Goal: Information Seeking & Learning: Learn about a topic

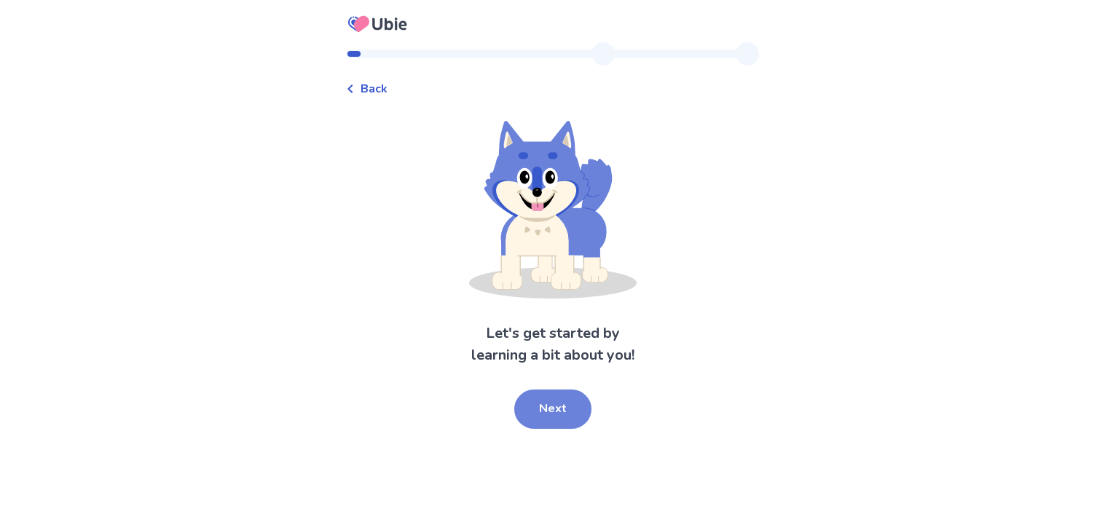
click at [547, 413] on button "Next" at bounding box center [552, 409] width 77 height 39
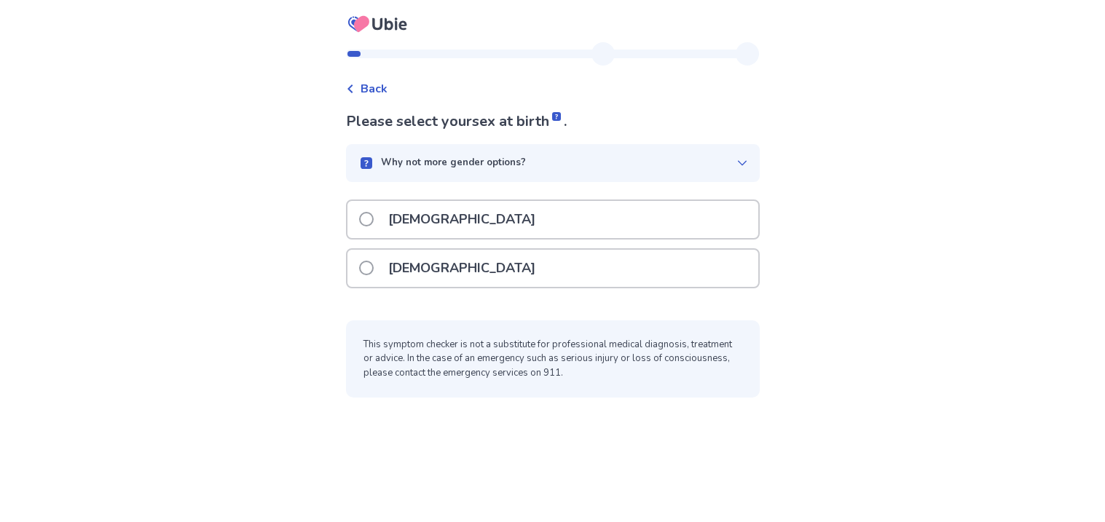
click at [374, 264] on span at bounding box center [366, 268] width 15 height 15
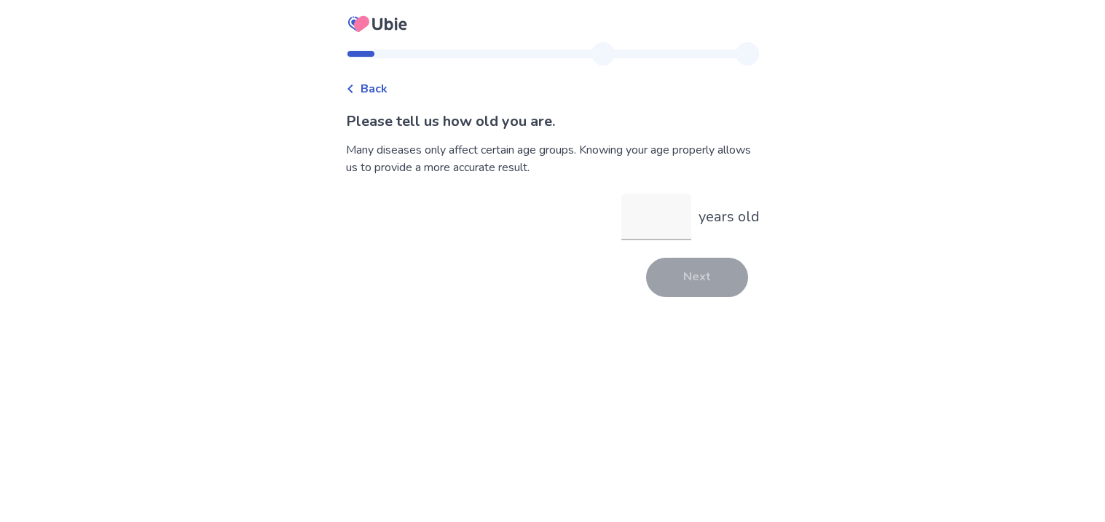
click at [367, 87] on div "Back" at bounding box center [367, 88] width 42 height 17
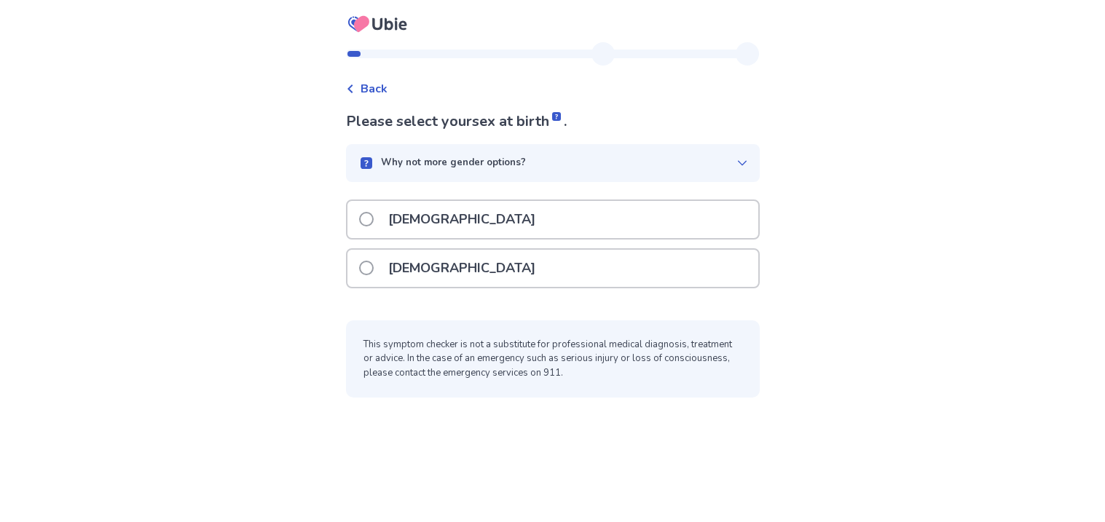
click at [621, 154] on div "Why not more gender options?" at bounding box center [553, 163] width 414 height 38
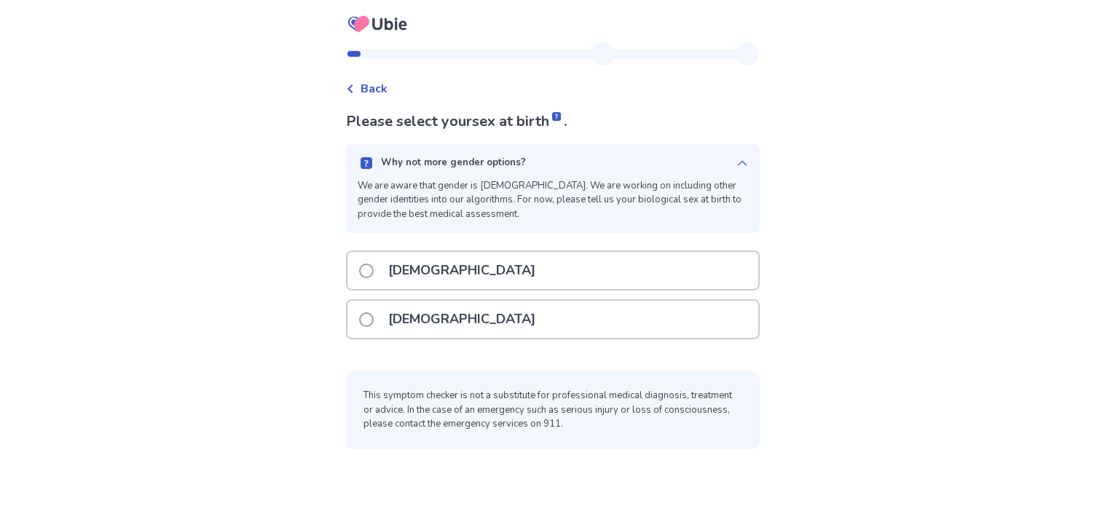
click at [396, 318] on p "[DEMOGRAPHIC_DATA]" at bounding box center [461, 319] width 165 height 37
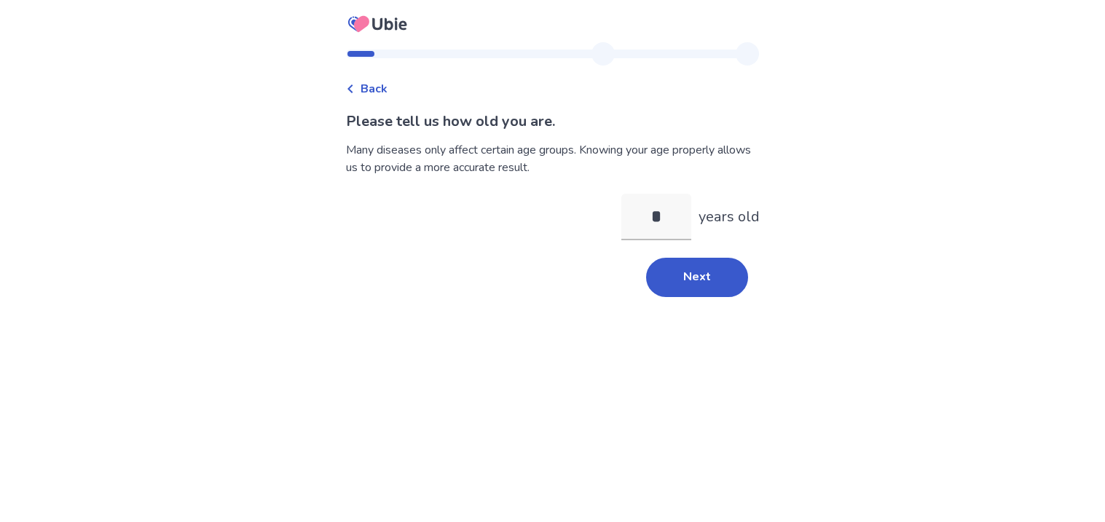
type input "**"
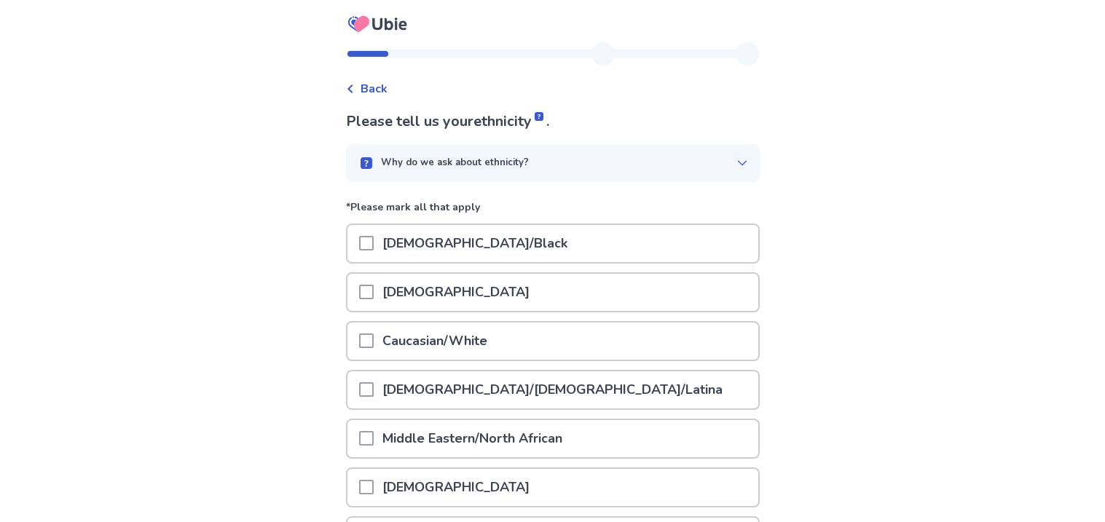
click at [372, 350] on div at bounding box center [366, 341] width 15 height 37
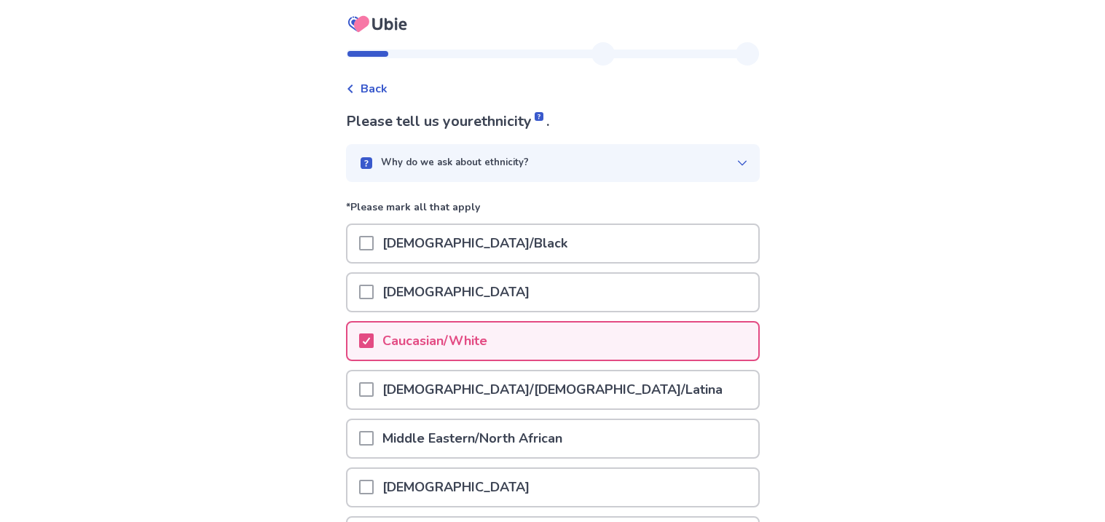
click at [372, 382] on span at bounding box center [366, 389] width 15 height 15
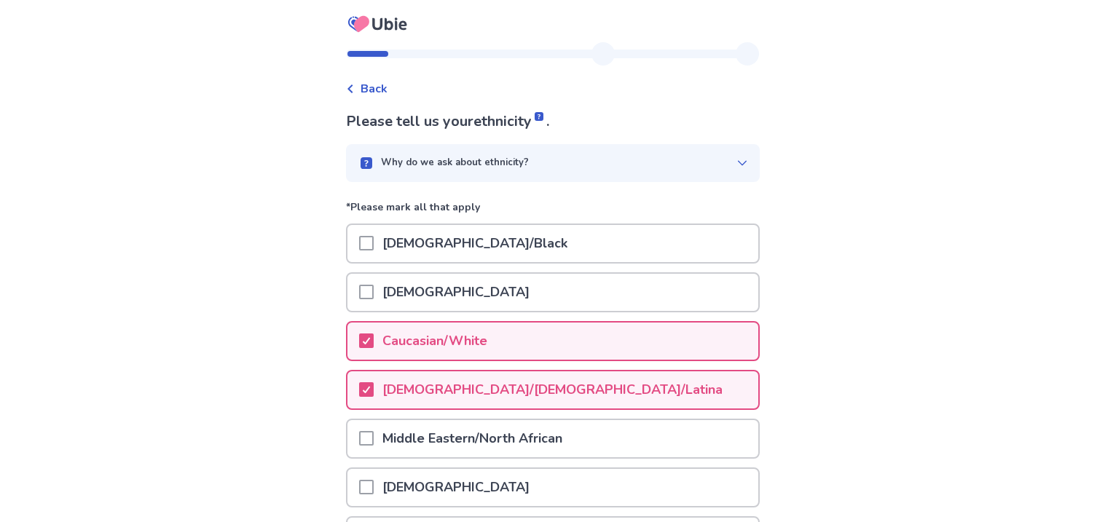
click at [462, 438] on p "Middle Eastern/North African" at bounding box center [472, 438] width 197 height 37
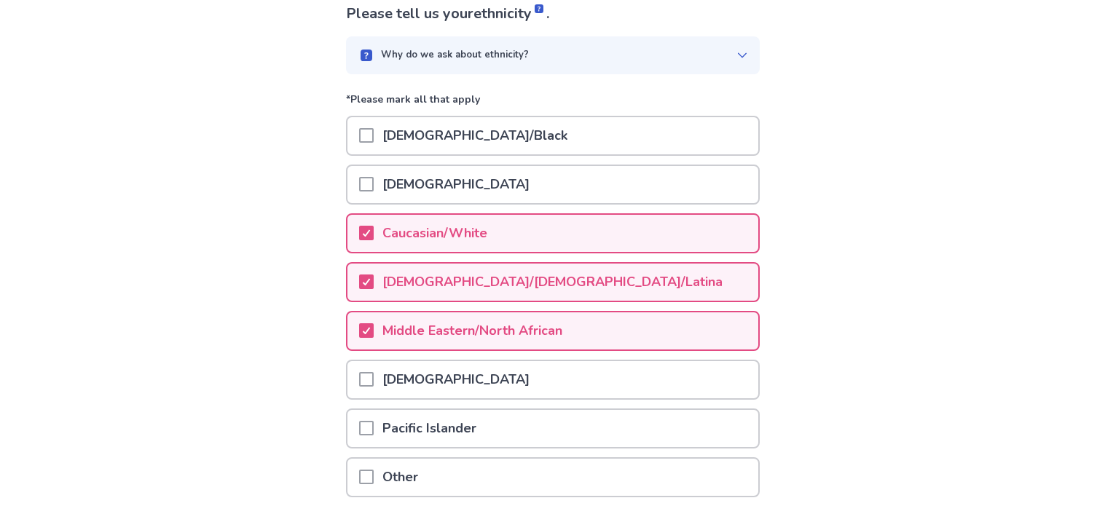
scroll to position [133, 0]
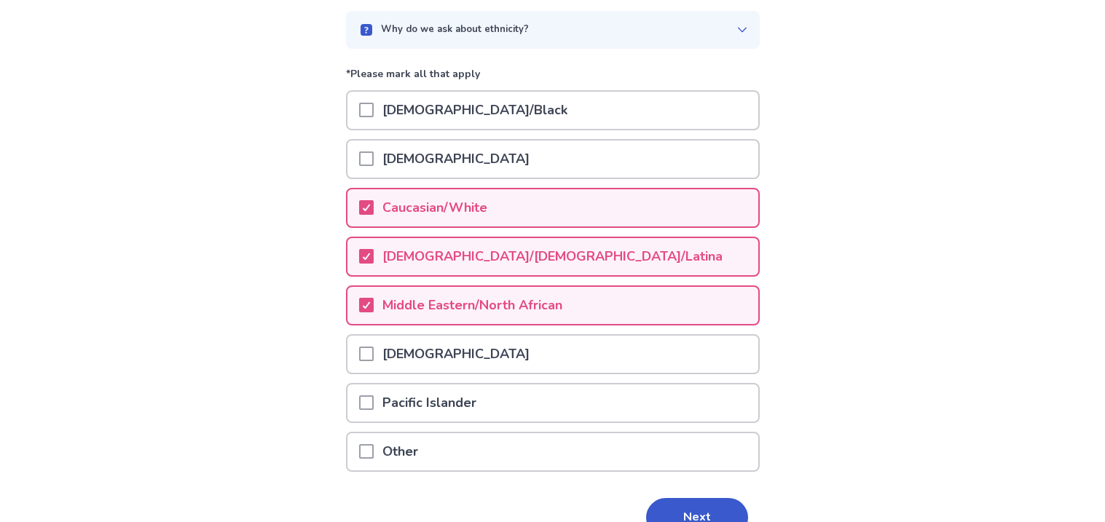
click at [479, 500] on div "Next" at bounding box center [553, 517] width 414 height 39
click at [369, 338] on div at bounding box center [366, 354] width 15 height 37
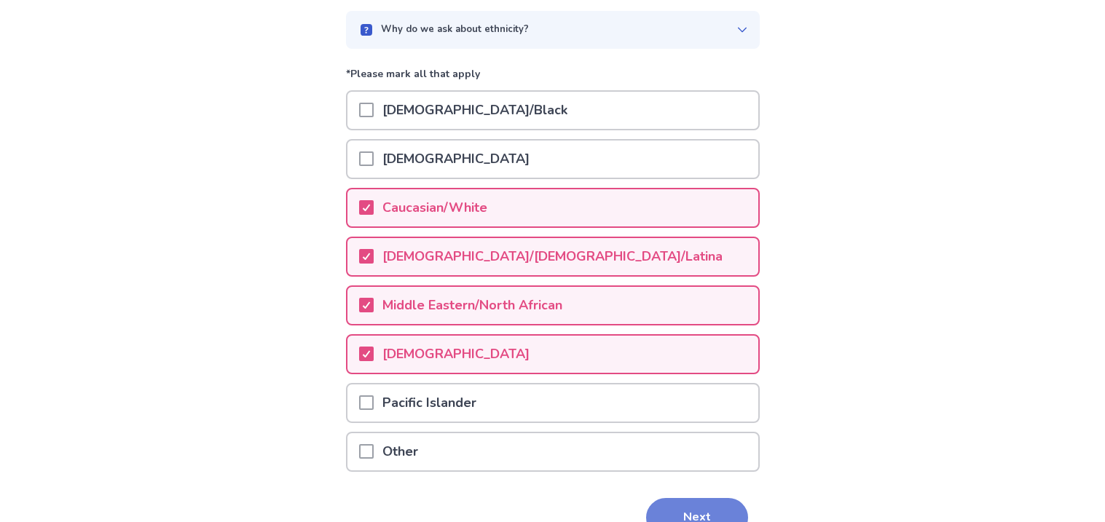
click at [705, 505] on button "Next" at bounding box center [697, 517] width 102 height 39
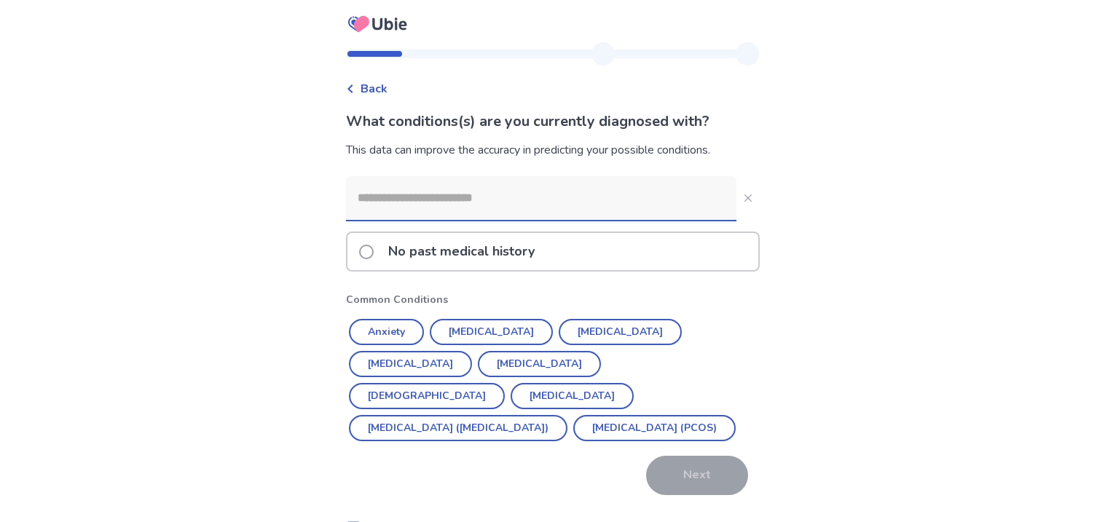
click at [395, 246] on p "No past medical history" at bounding box center [461, 251] width 164 height 37
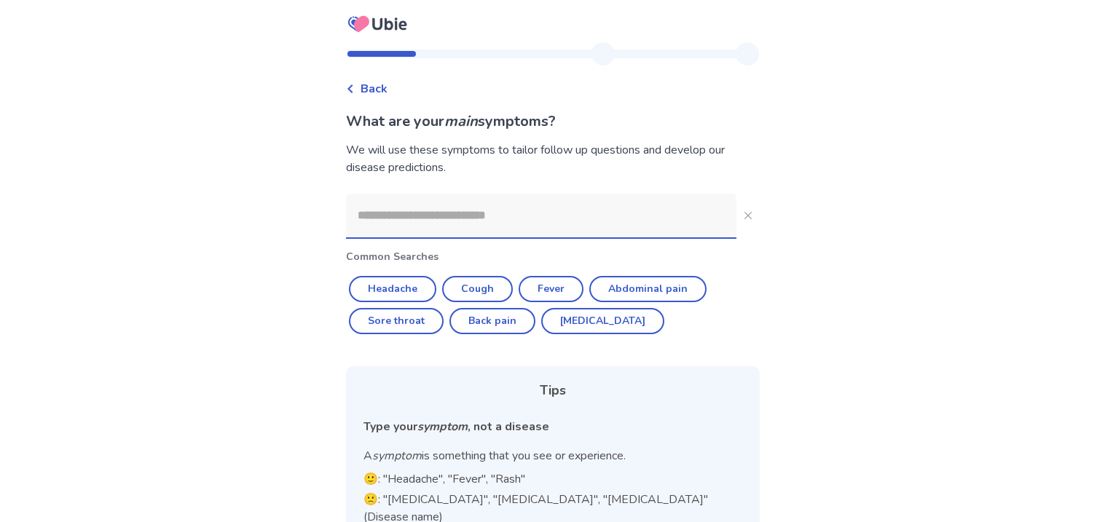
click at [452, 212] on input at bounding box center [541, 216] width 390 height 44
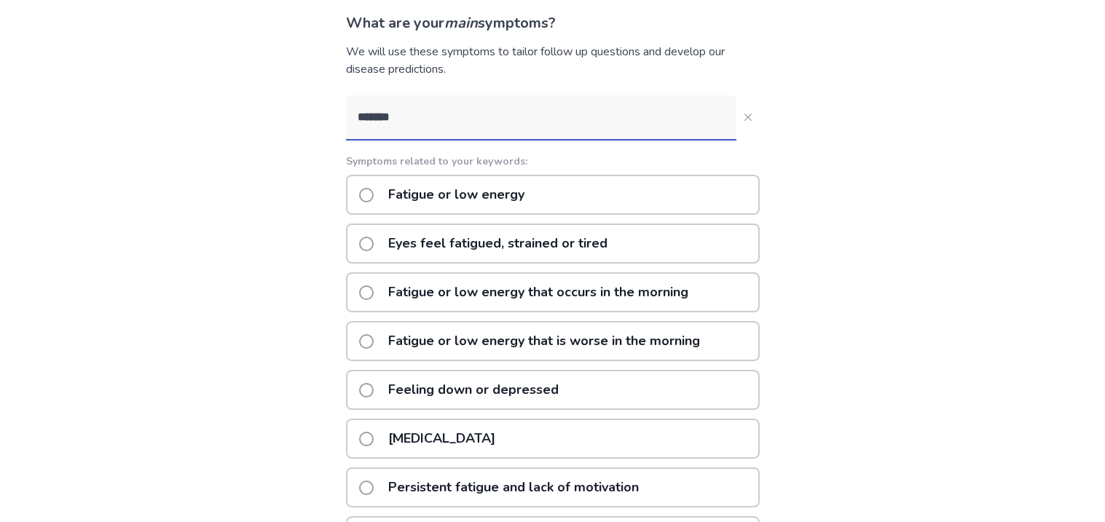
scroll to position [99, 0]
type input "*******"
click at [368, 195] on span at bounding box center [366, 194] width 15 height 15
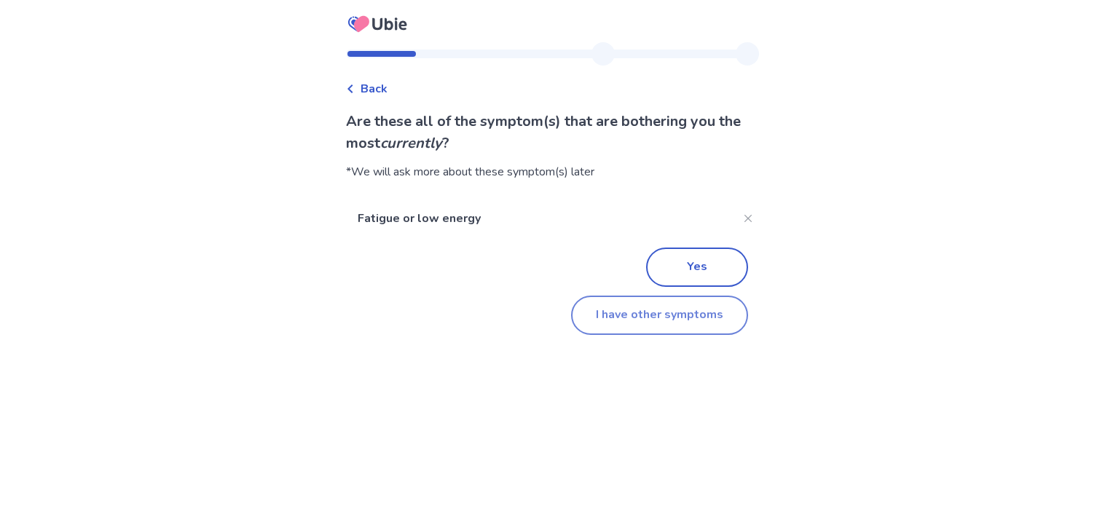
click at [596, 311] on button "I have other symptoms" at bounding box center [659, 315] width 177 height 39
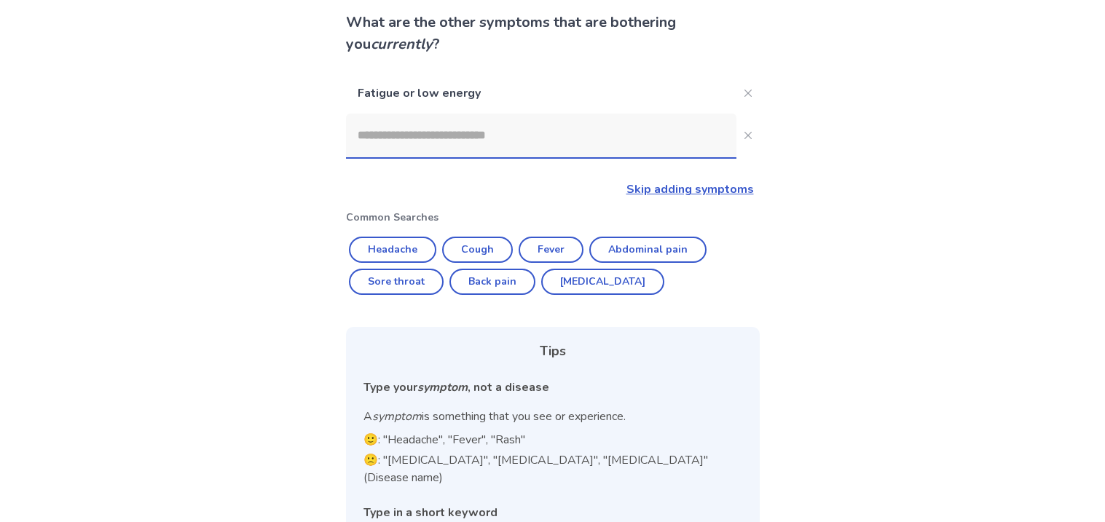
click at [586, 123] on input at bounding box center [541, 136] width 390 height 44
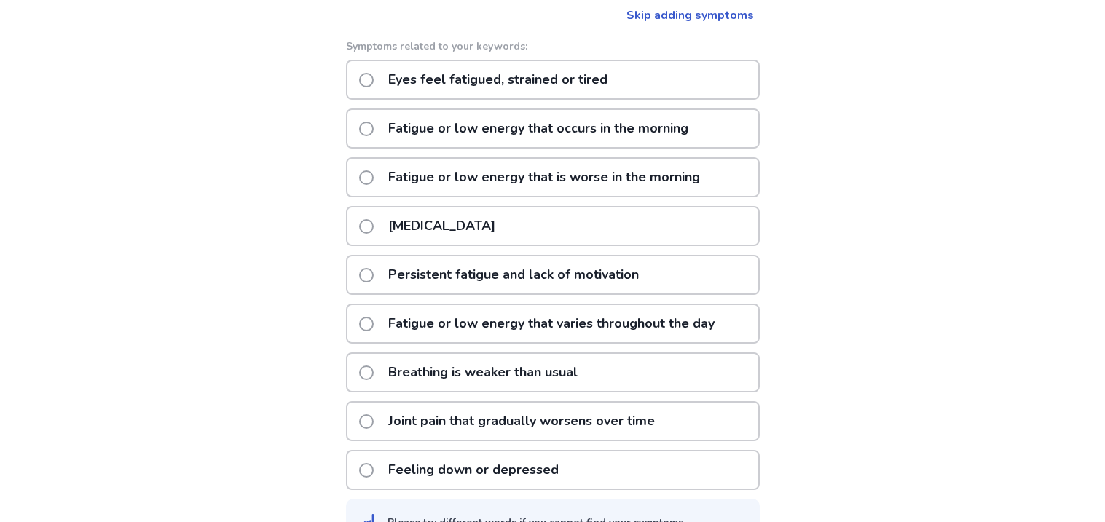
scroll to position [274, 0]
type input "*******"
click at [374, 223] on span at bounding box center [366, 226] width 15 height 15
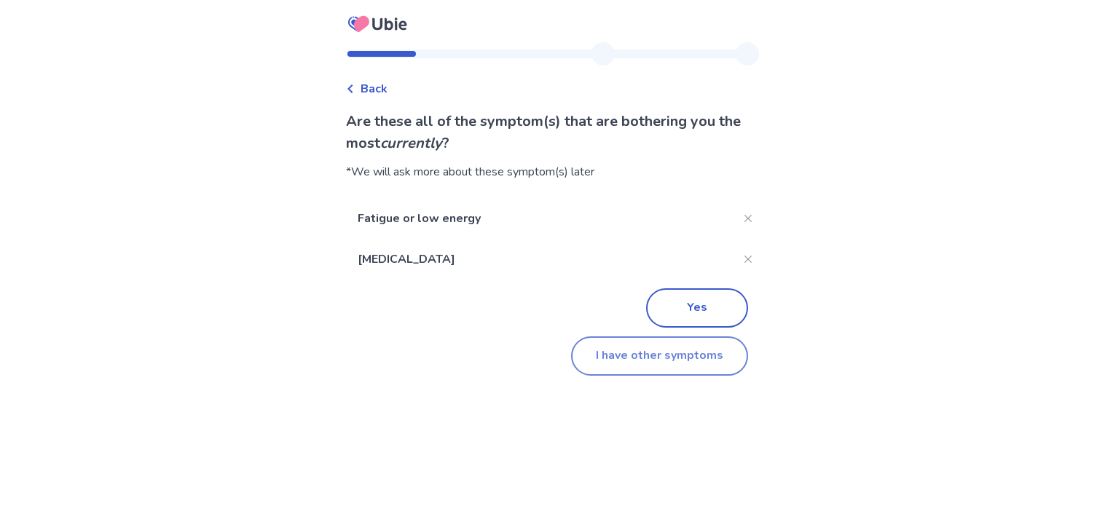
click at [655, 351] on button "I have other symptoms" at bounding box center [659, 356] width 177 height 39
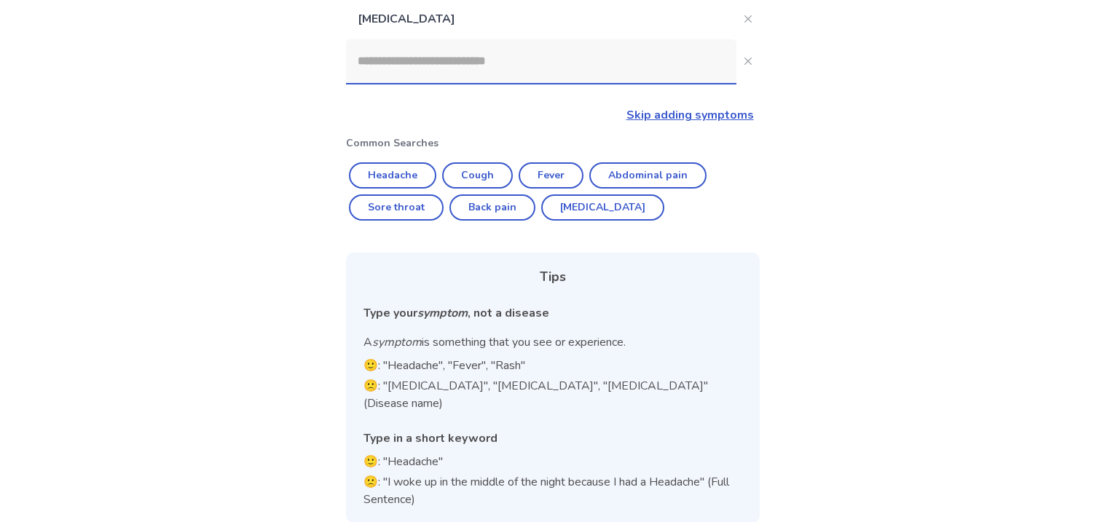
click at [476, 49] on input at bounding box center [541, 61] width 390 height 44
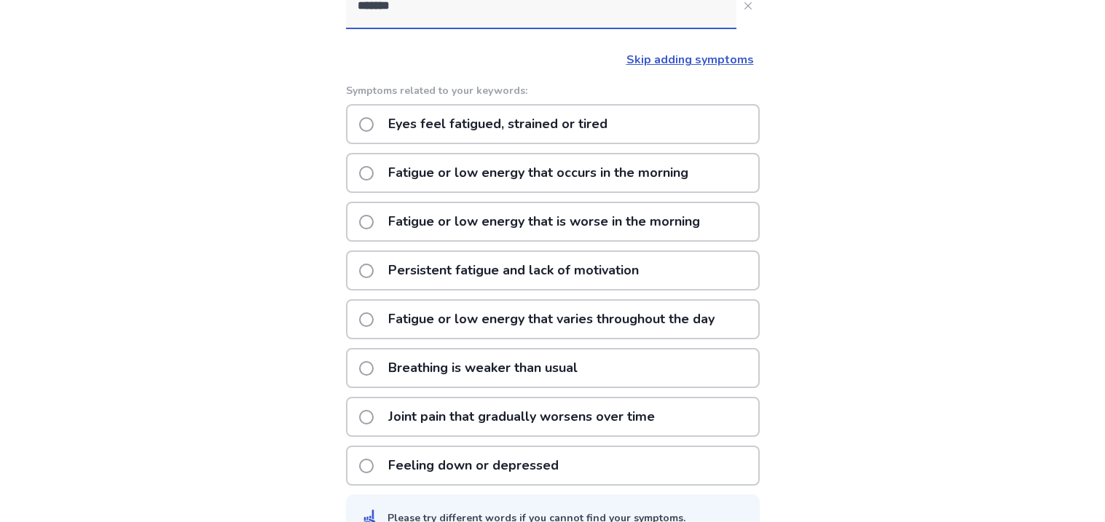
scroll to position [295, 0]
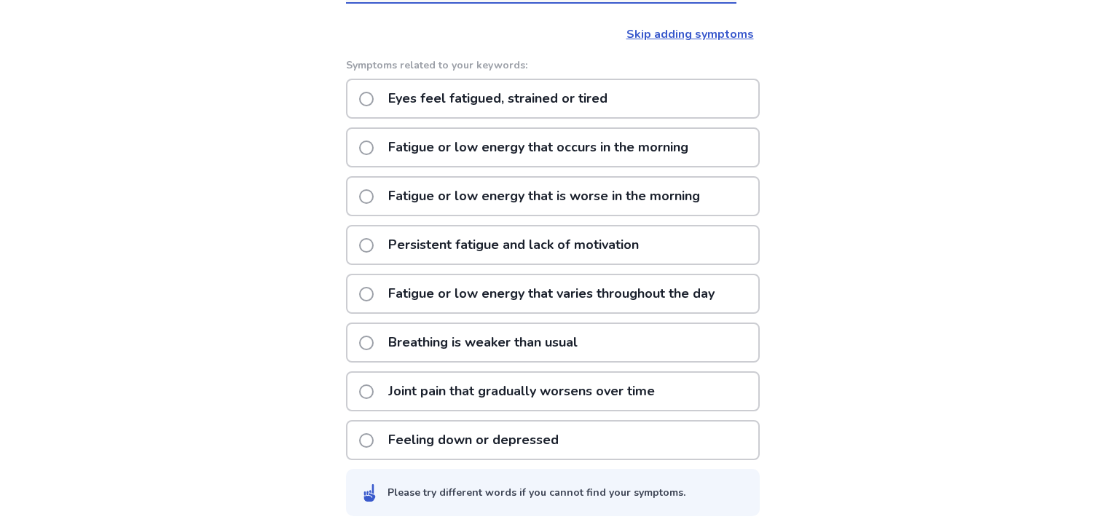
type input "*******"
click at [374, 298] on label "Fatigue or low energy that varies throughout the day" at bounding box center [541, 293] width 364 height 37
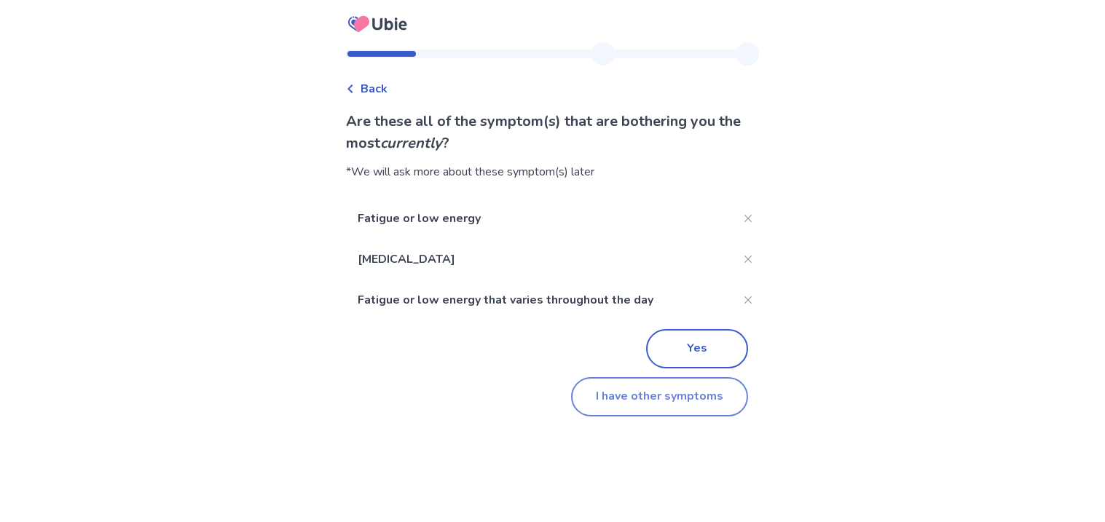
click at [668, 382] on button "I have other symptoms" at bounding box center [659, 396] width 177 height 39
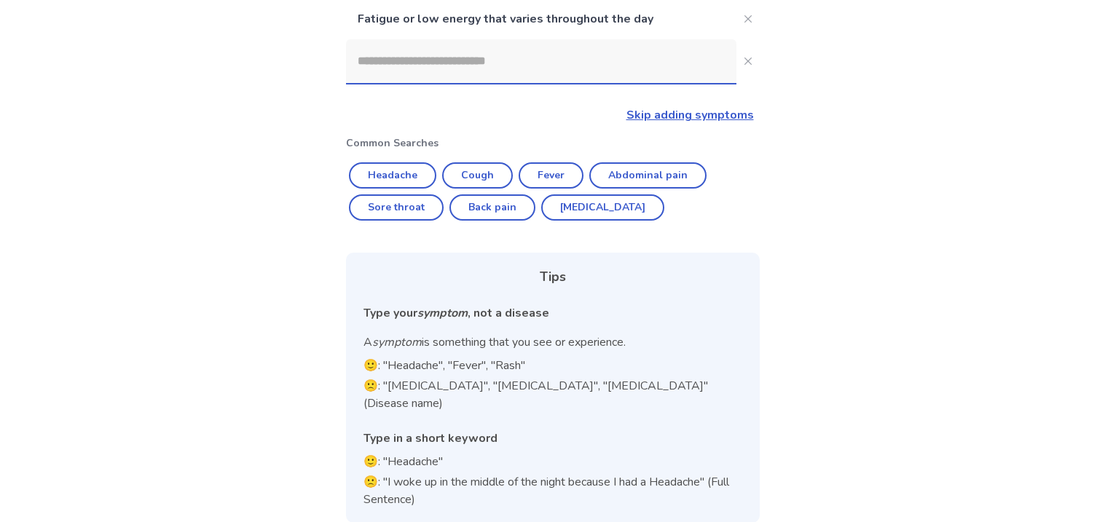
click at [605, 65] on input at bounding box center [541, 61] width 390 height 44
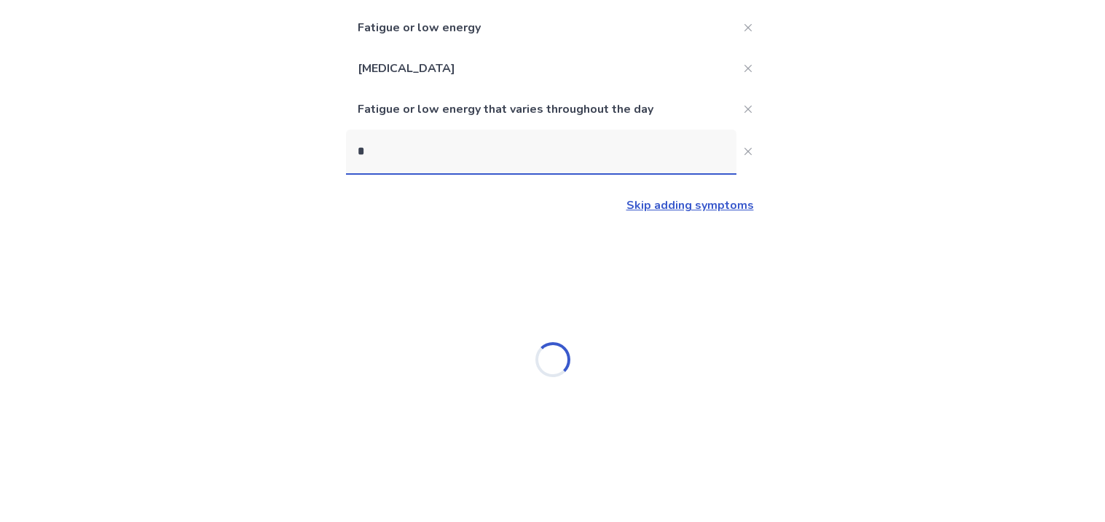
scroll to position [0, 0]
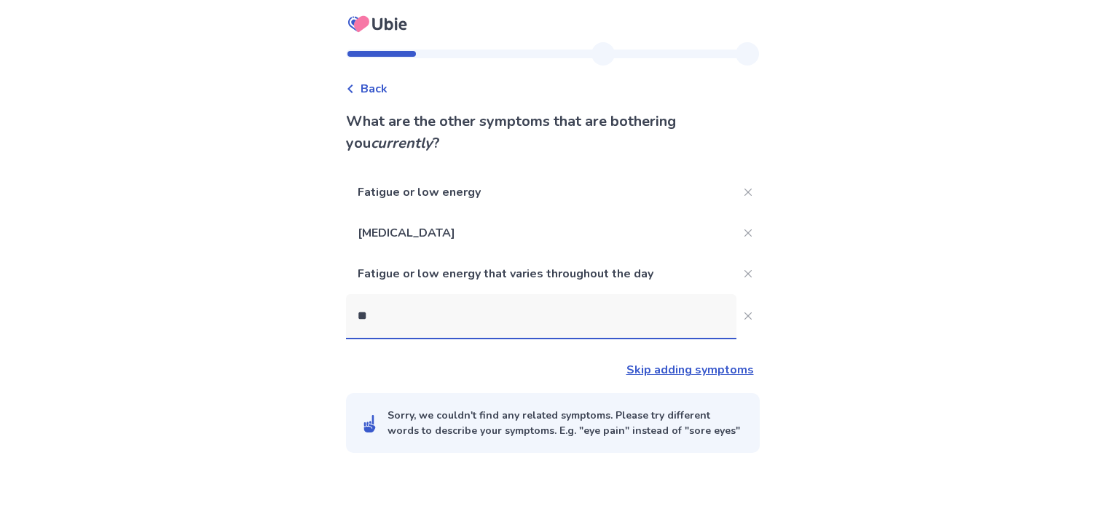
type input "*"
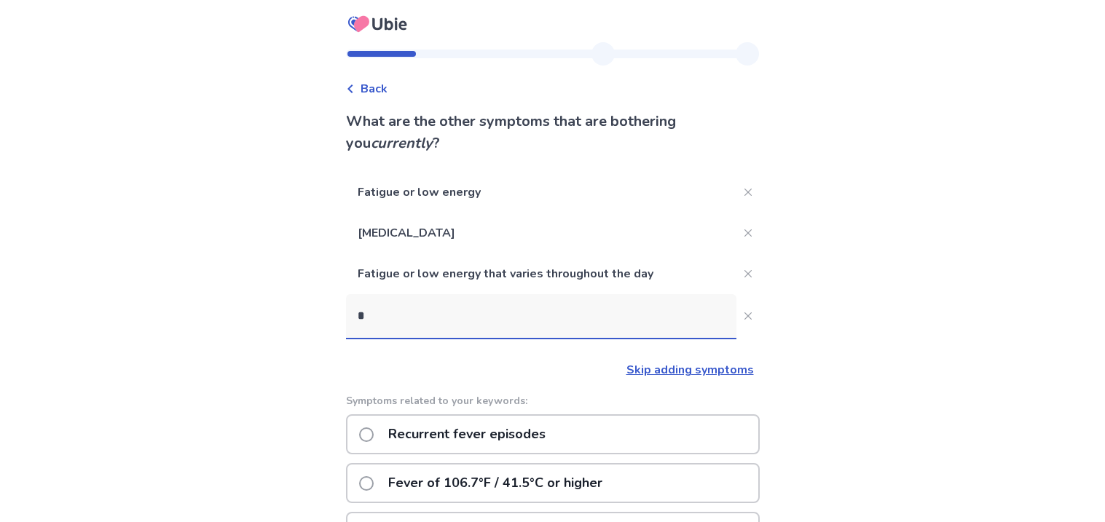
type input "*"
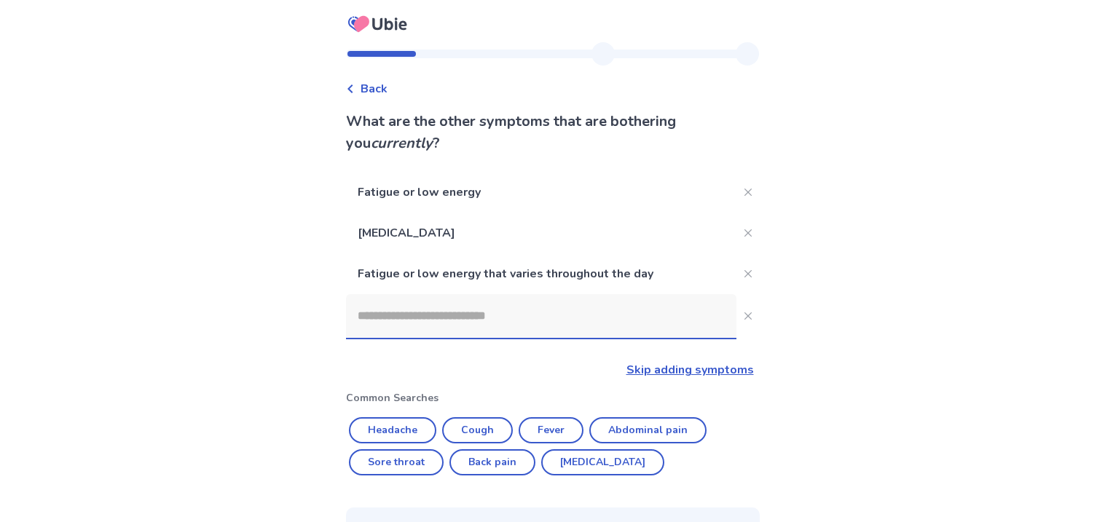
type input "*"
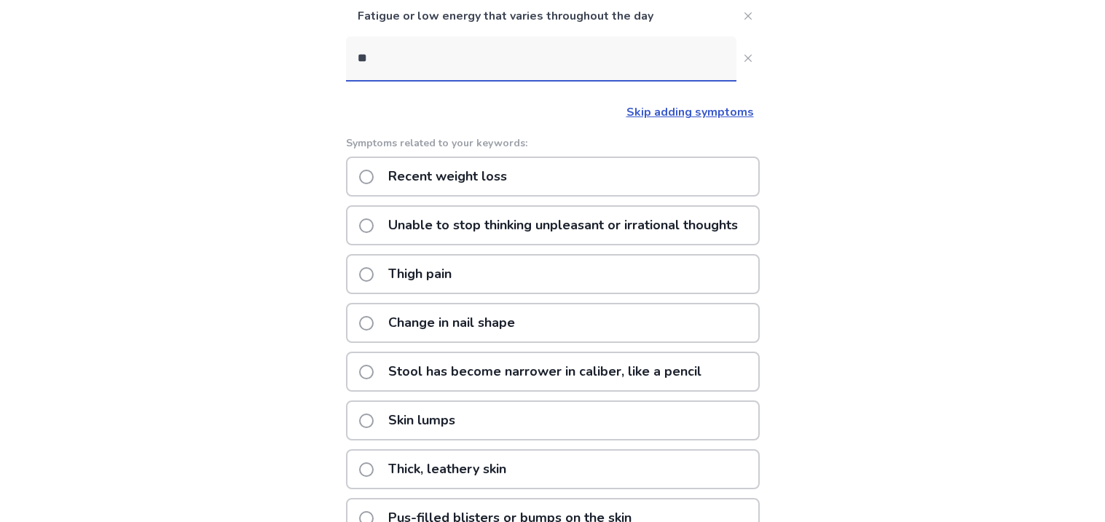
scroll to position [165, 0]
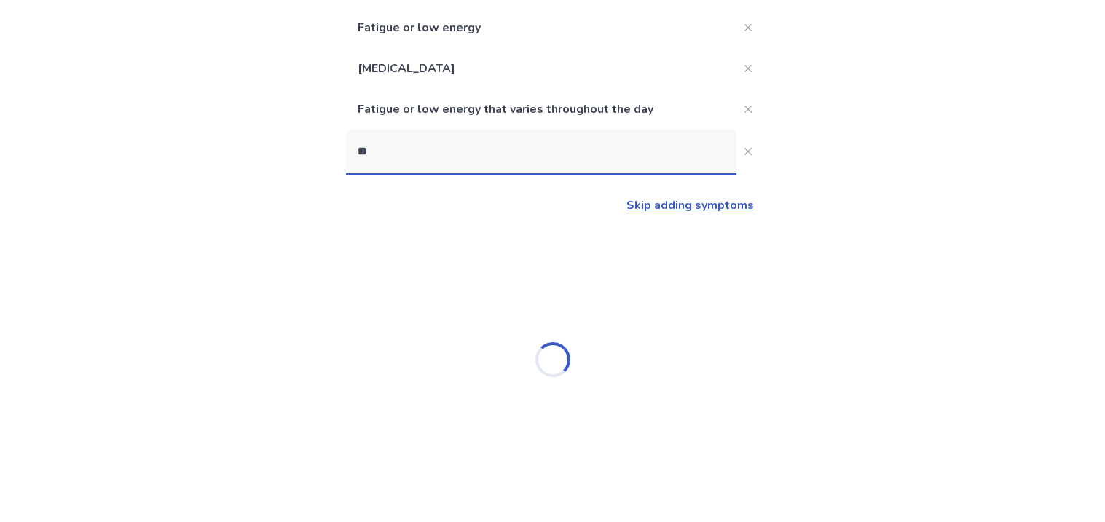
type input "*"
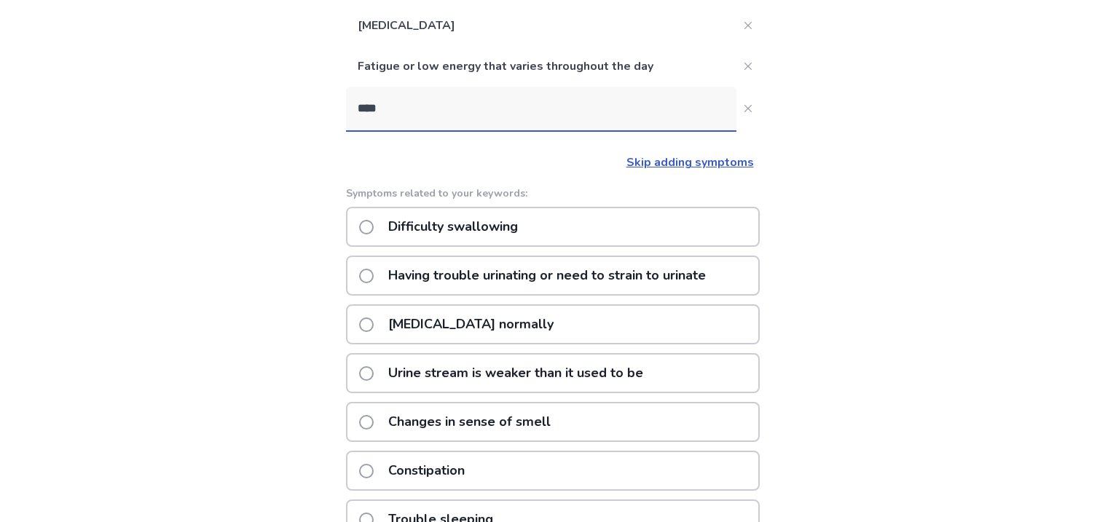
scroll to position [336, 0]
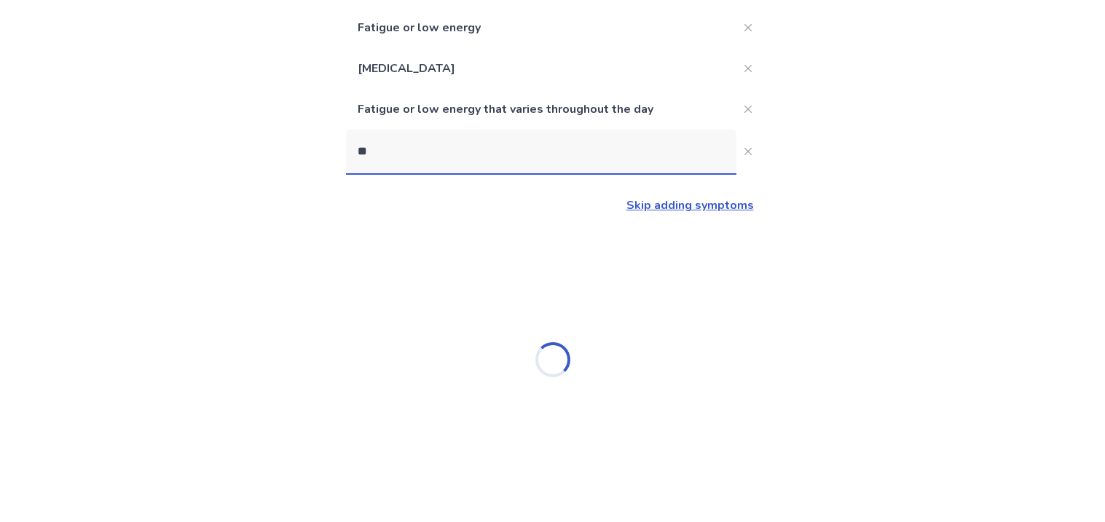
type input "*"
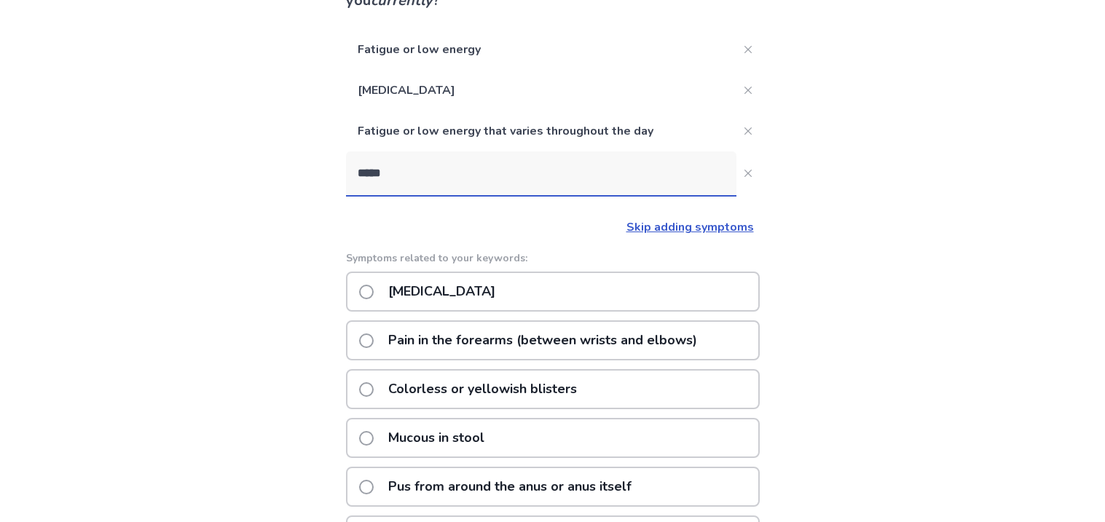
scroll to position [142, 0]
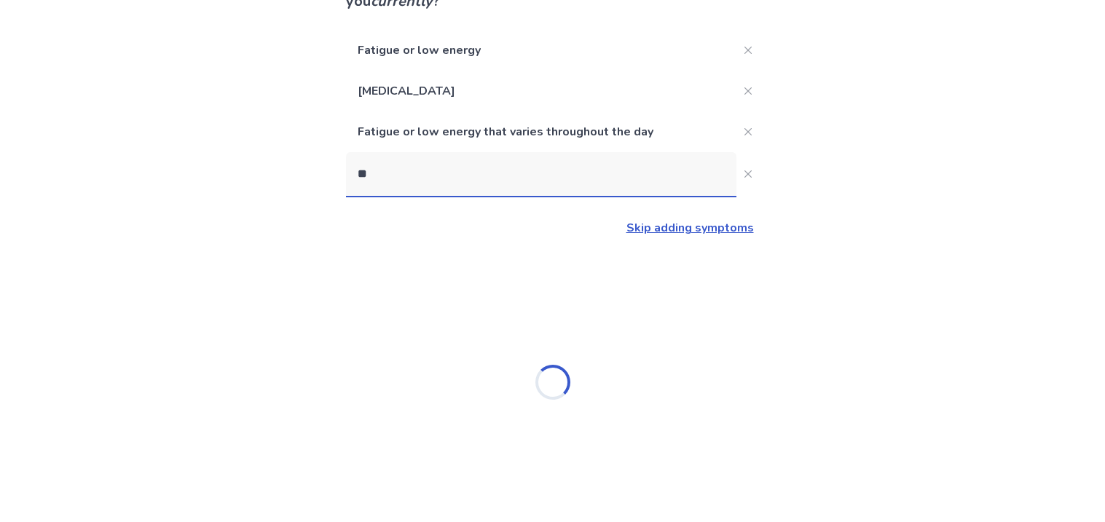
type input "*"
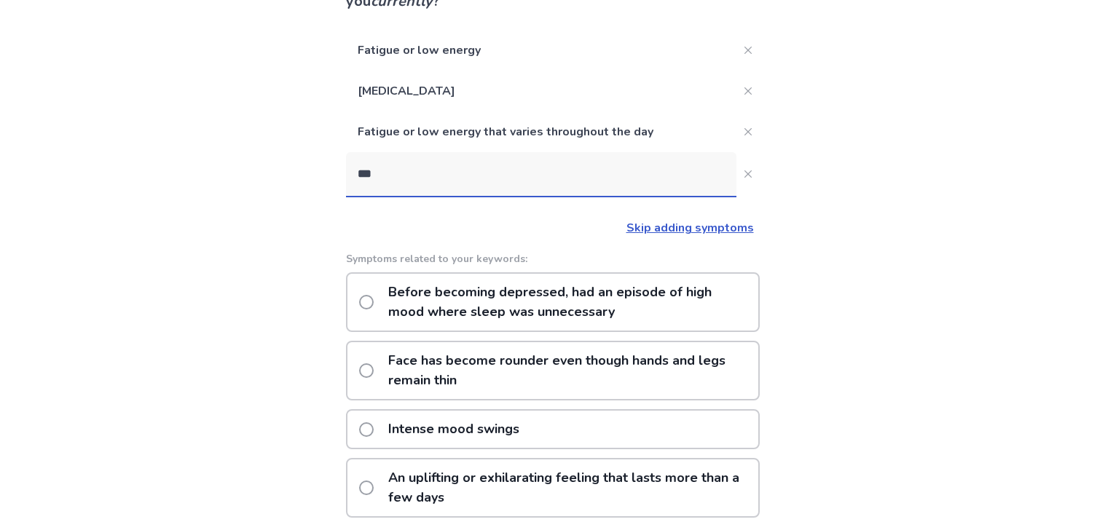
type input "****"
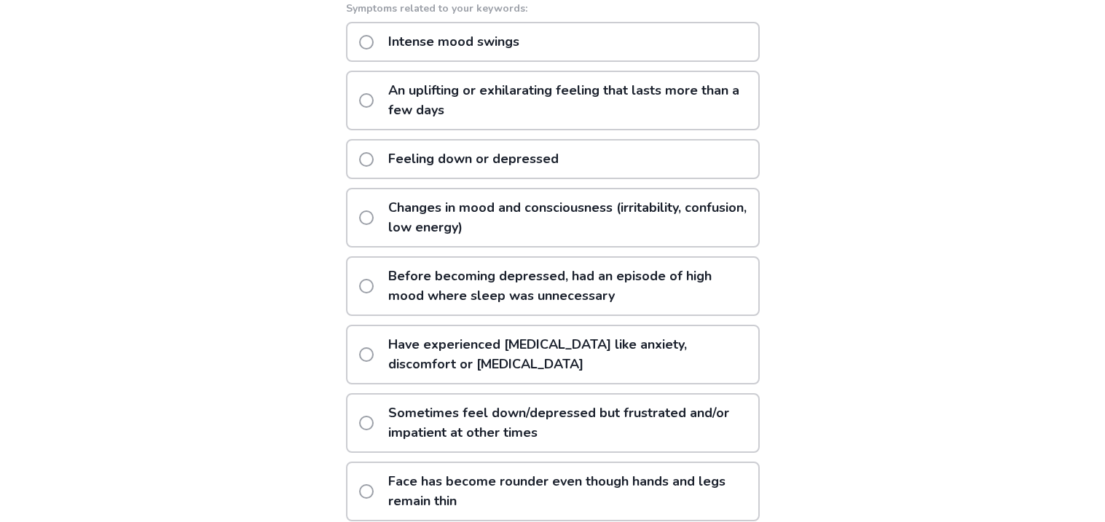
scroll to position [397, 0]
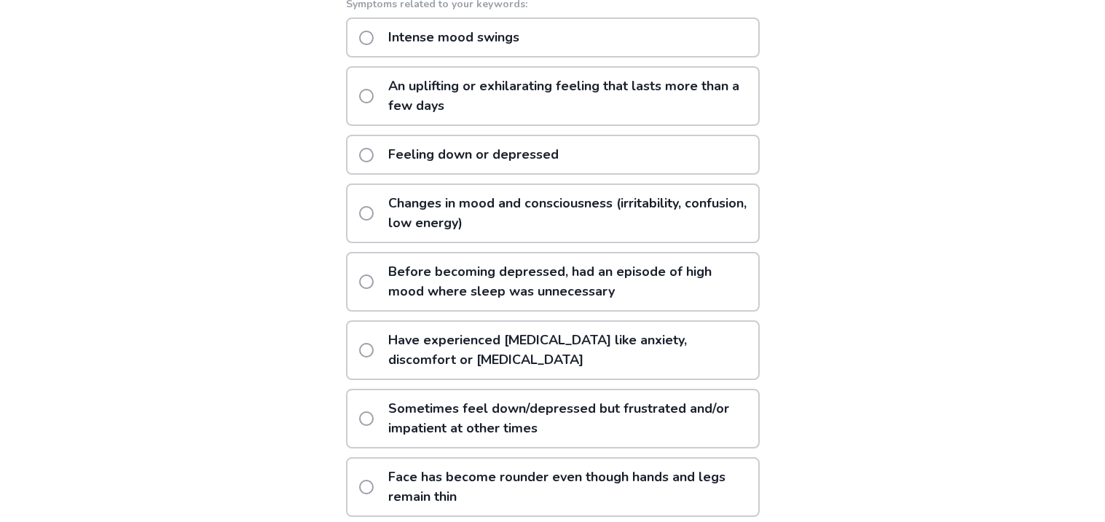
click at [431, 196] on p "Changes in mood and consciousness (irritability, confusion, low energy)" at bounding box center [568, 213] width 379 height 57
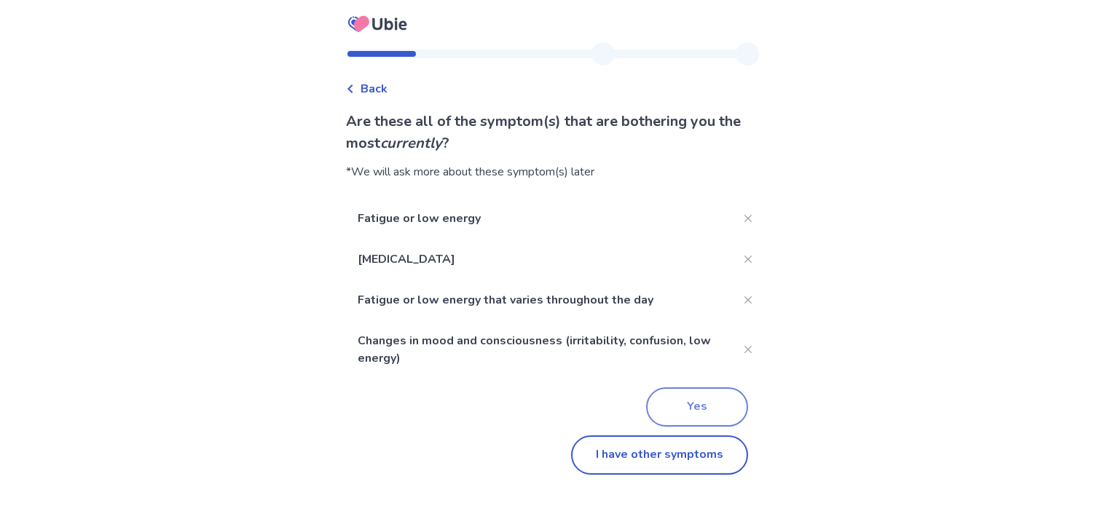
click at [709, 412] on button "Yes" at bounding box center [697, 406] width 102 height 39
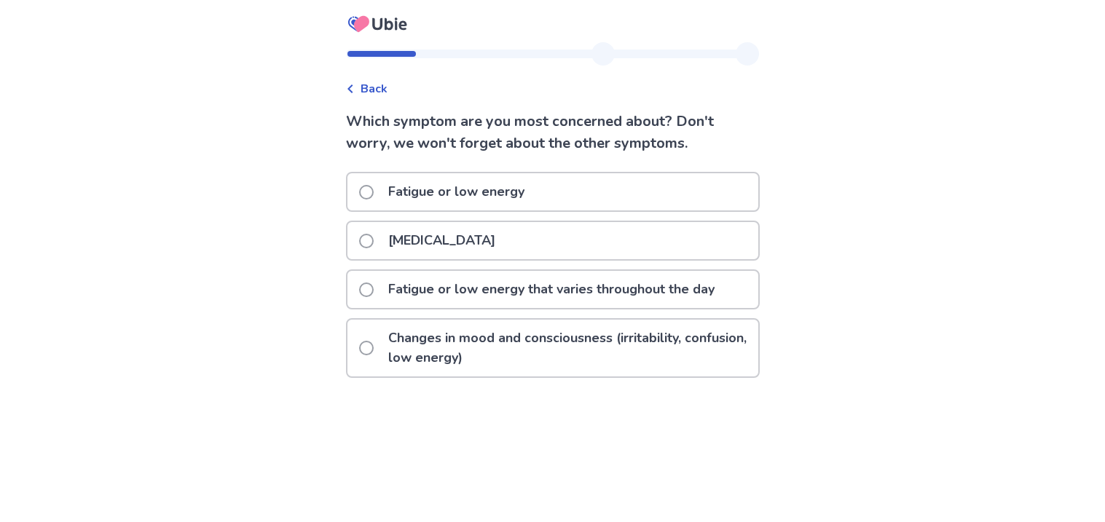
click at [355, 84] on icon at bounding box center [350, 88] width 9 height 9
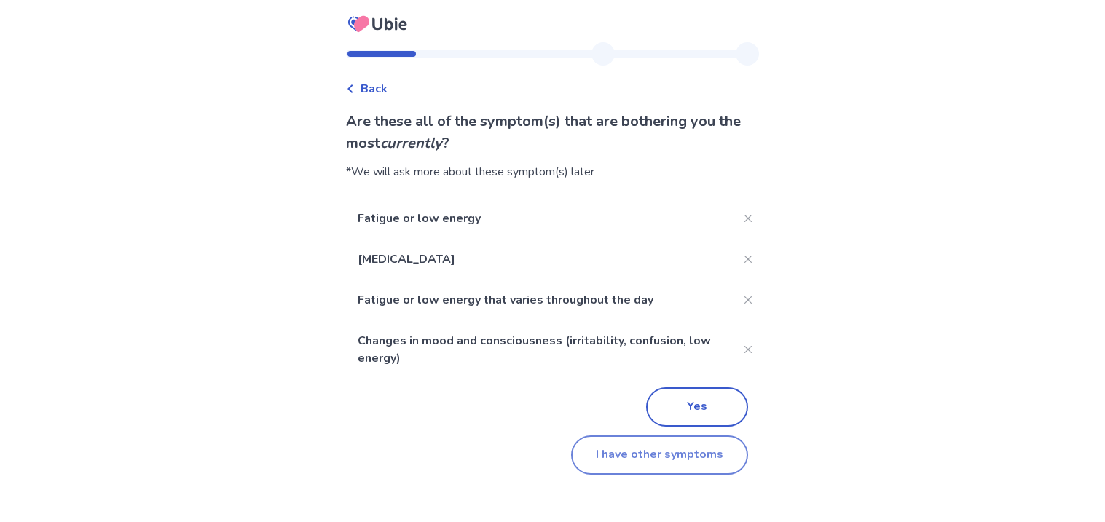
click at [623, 444] on button "I have other symptoms" at bounding box center [659, 455] width 177 height 39
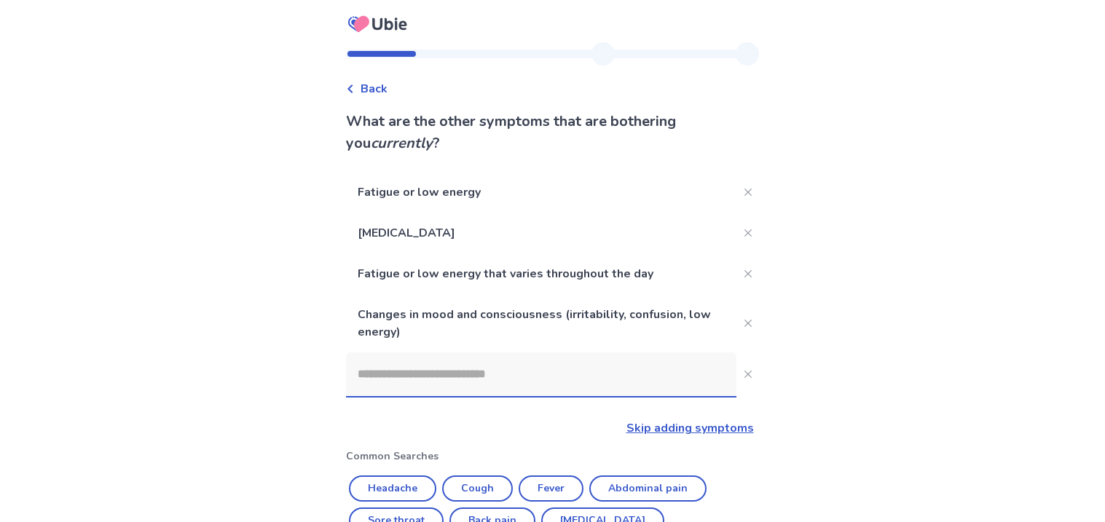
scroll to position [313, 0]
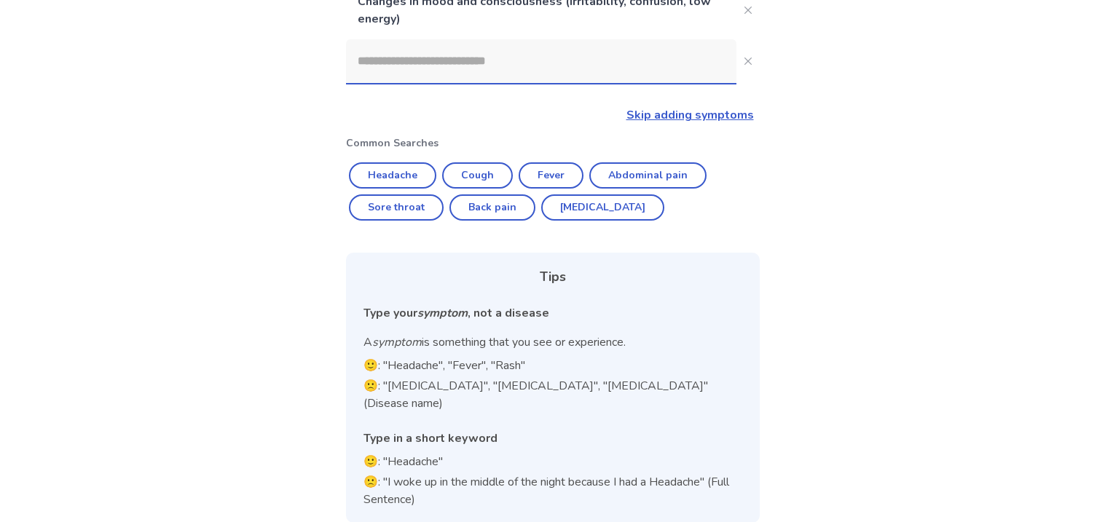
click at [518, 50] on input at bounding box center [541, 61] width 390 height 44
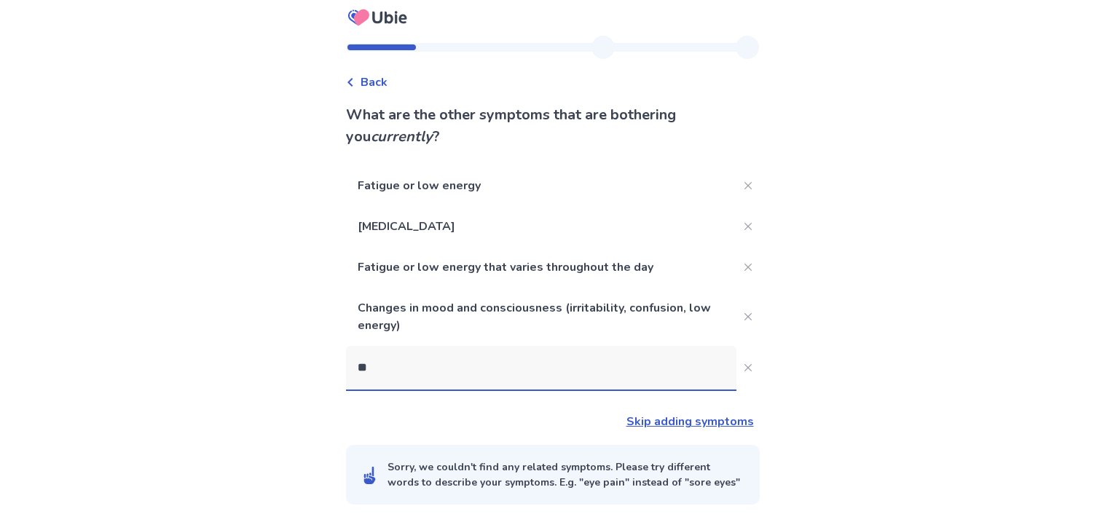
scroll to position [223, 0]
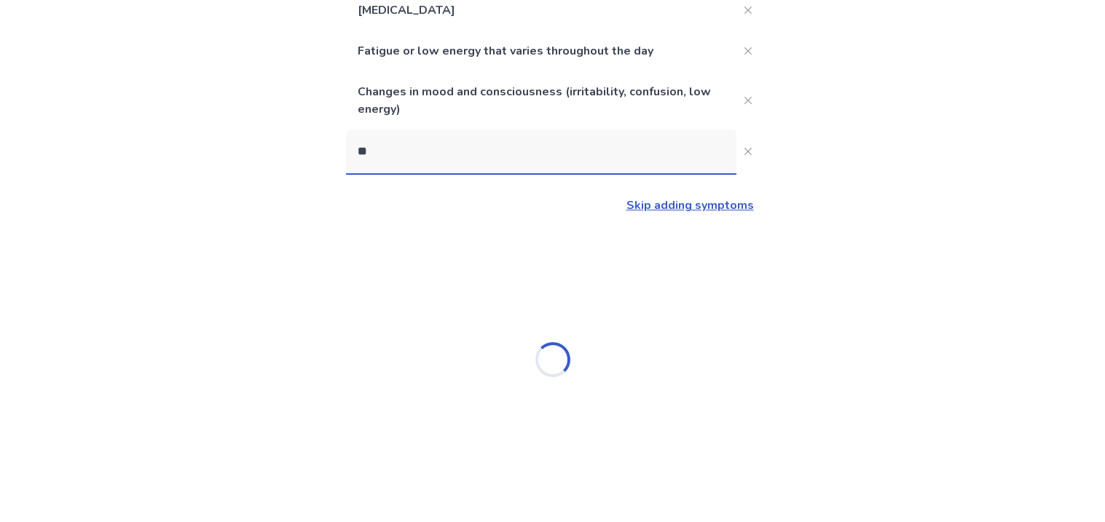
type input "***"
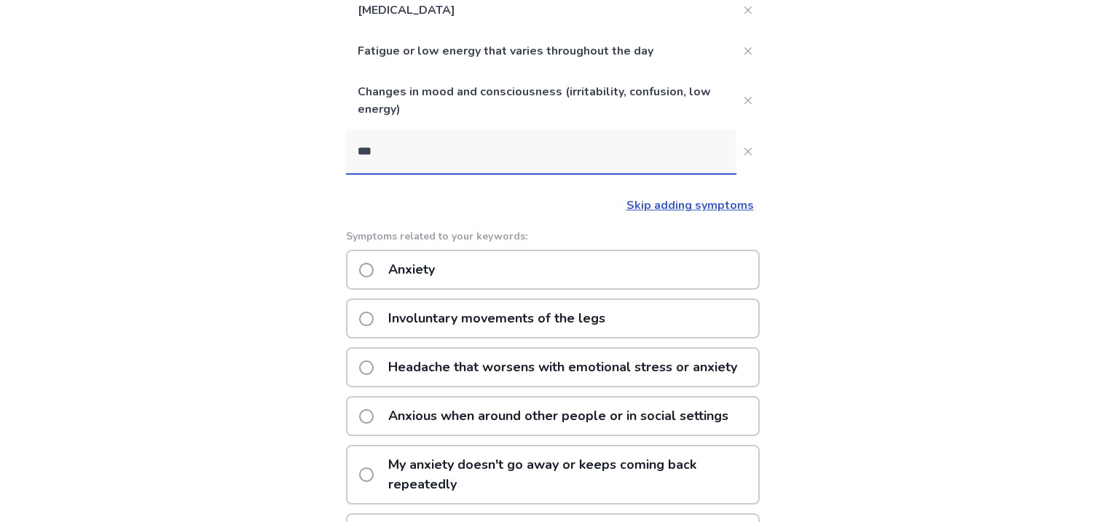
scroll to position [313, 0]
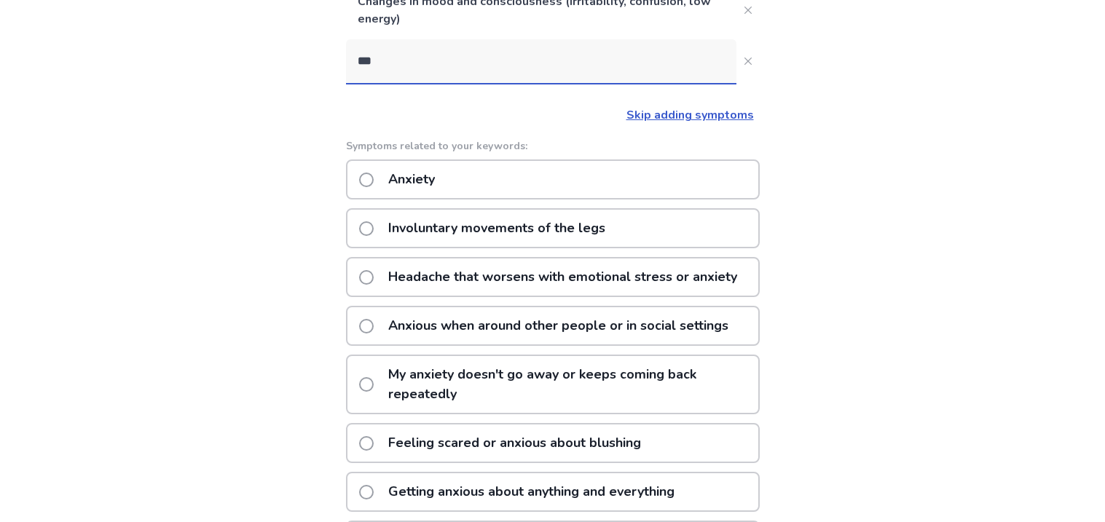
click at [396, 187] on p "Anxiety" at bounding box center [411, 179] width 64 height 37
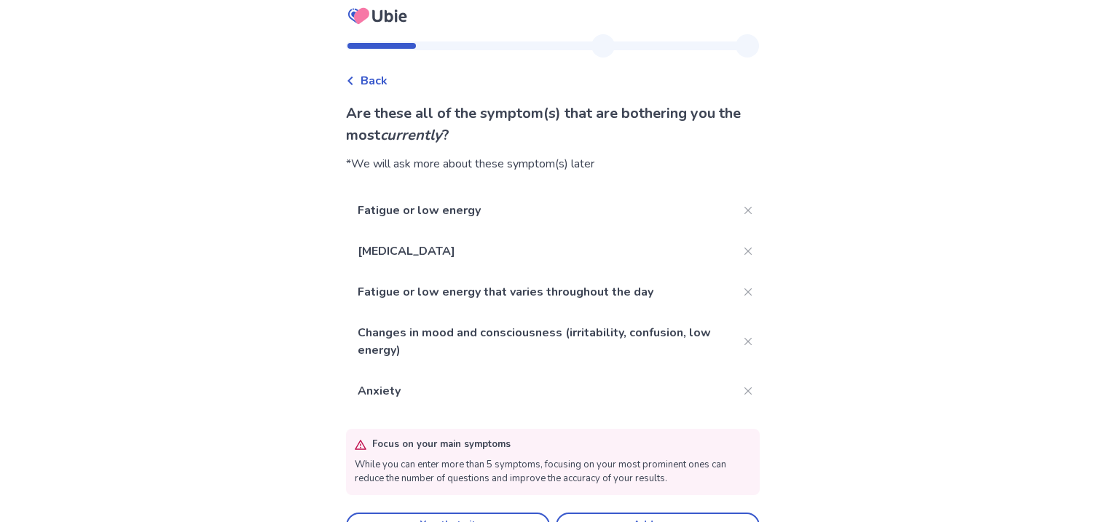
scroll to position [41, 0]
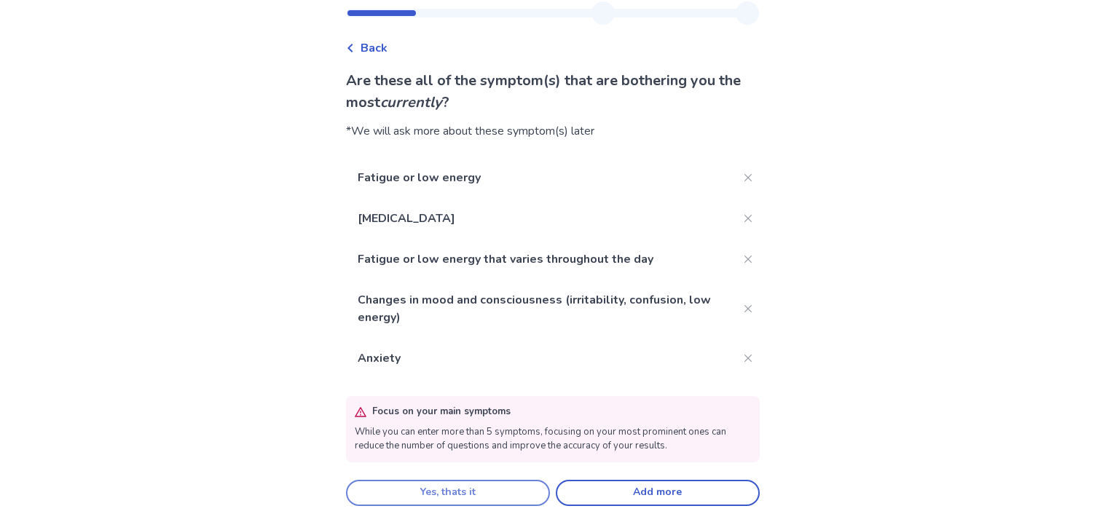
click at [530, 493] on button "Yes, thats it" at bounding box center [448, 493] width 204 height 26
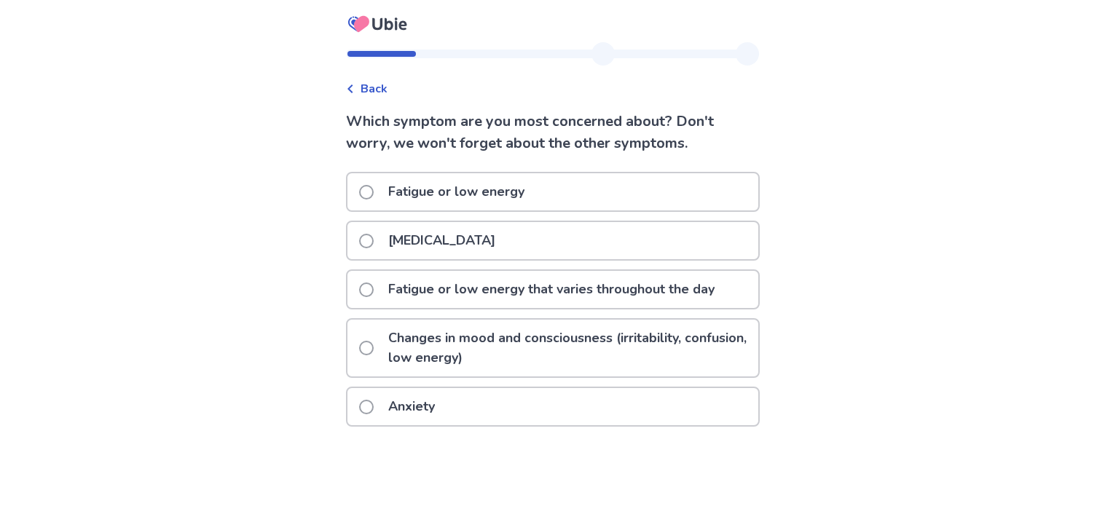
click at [530, 493] on div "Back Which symptom are you most concerned about? Don't worry, we won't forget a…" at bounding box center [552, 261] width 1105 height 522
click at [425, 248] on p "Excessive daytime sleepiness" at bounding box center [441, 240] width 125 height 37
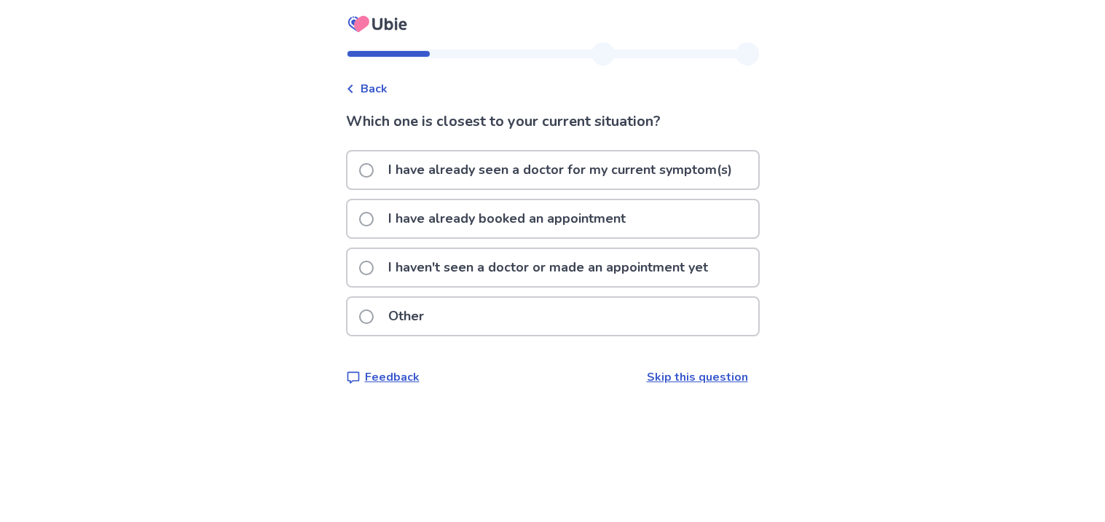
click at [411, 256] on p "I haven't seen a doctor or made an appointment yet" at bounding box center [547, 267] width 337 height 37
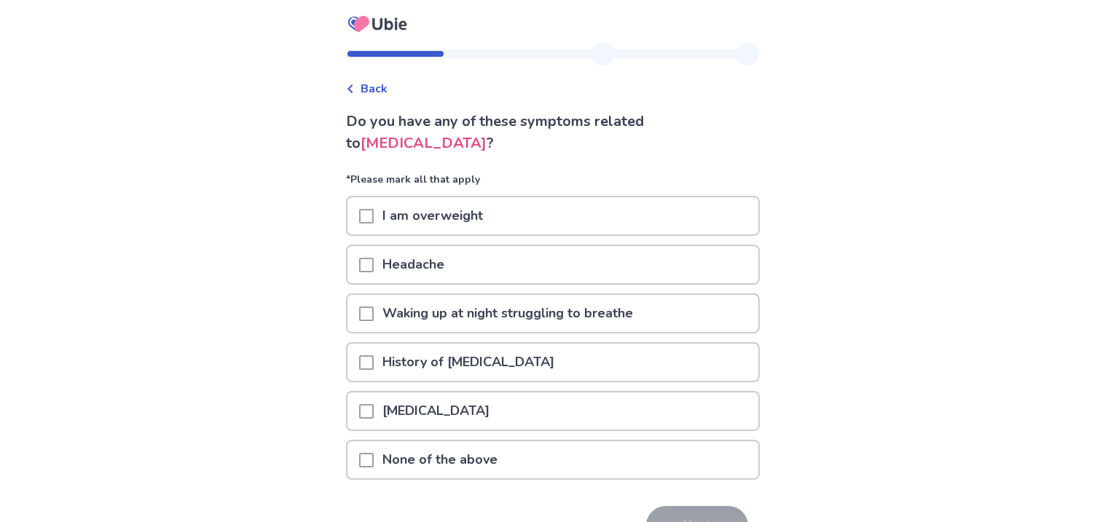
click at [369, 453] on span at bounding box center [366, 460] width 15 height 15
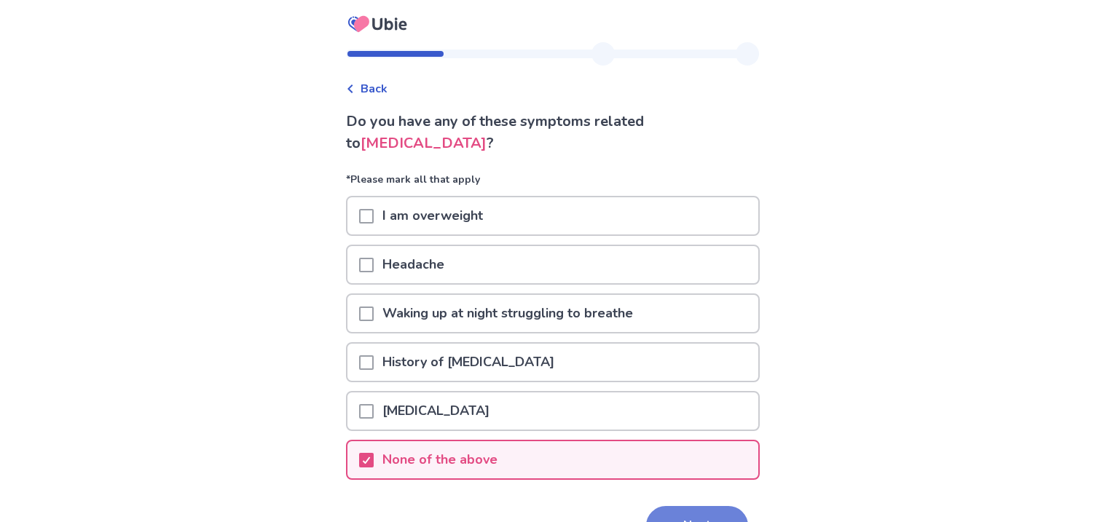
click at [648, 506] on button "Next" at bounding box center [697, 525] width 102 height 39
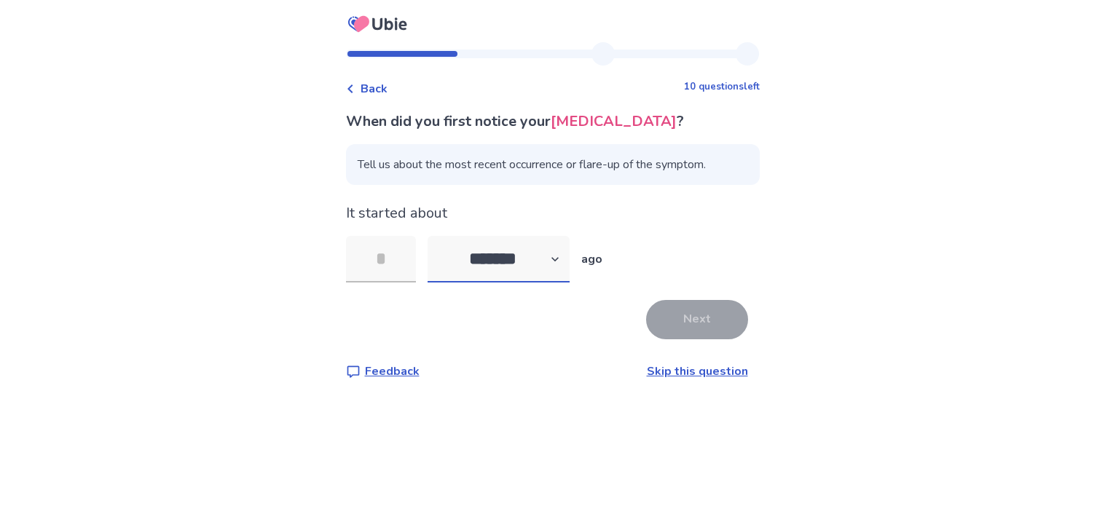
click at [570, 277] on select "******* ****** ******* ******** *******" at bounding box center [499, 259] width 142 height 47
select select "*"
click at [436, 257] on select "******* ****** ******* ******** *******" at bounding box center [499, 259] width 142 height 47
click at [379, 264] on input "tel" at bounding box center [381, 259] width 70 height 47
type input "**"
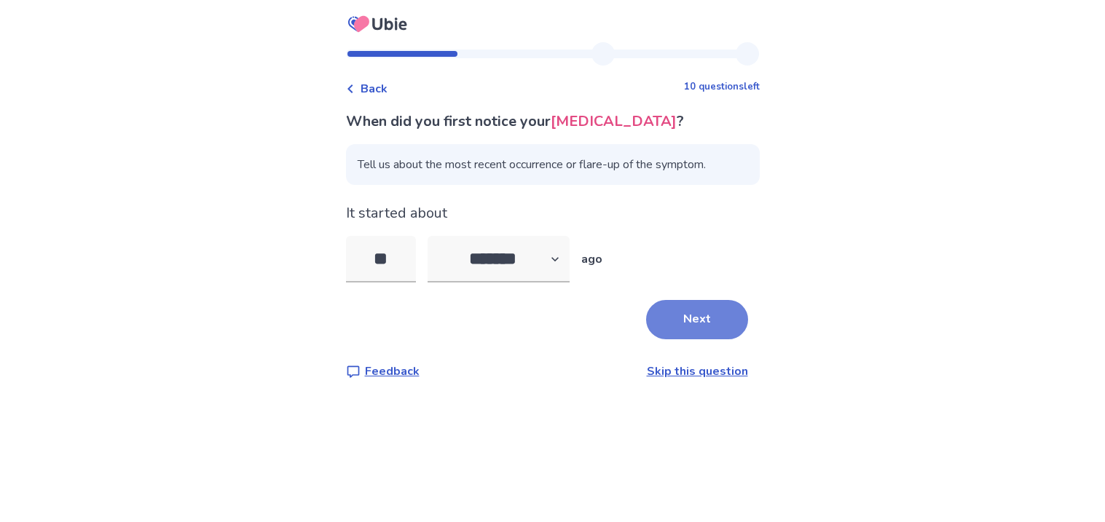
click at [660, 328] on button "Next" at bounding box center [697, 319] width 102 height 39
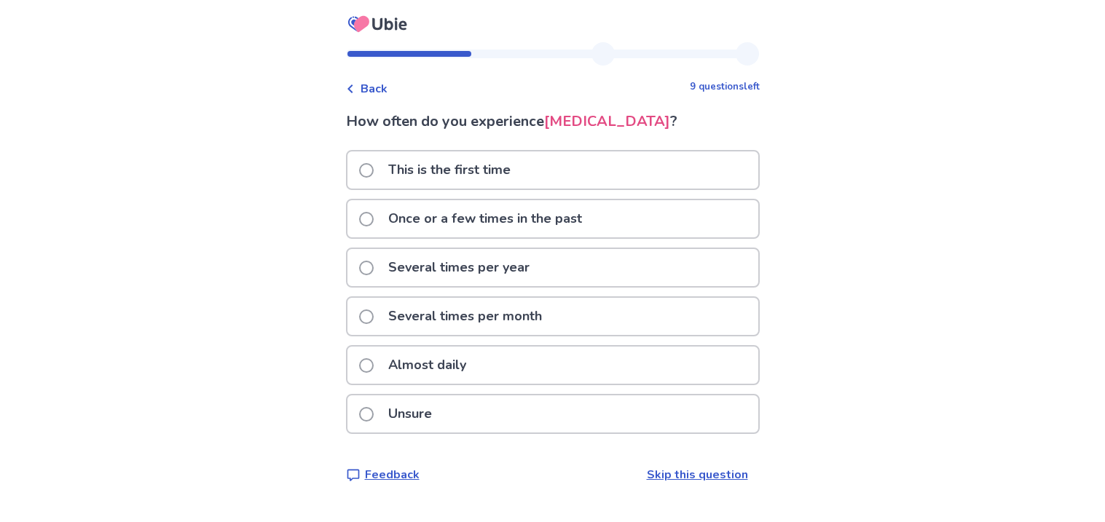
click at [528, 369] on div "Almost daily" at bounding box center [552, 365] width 411 height 37
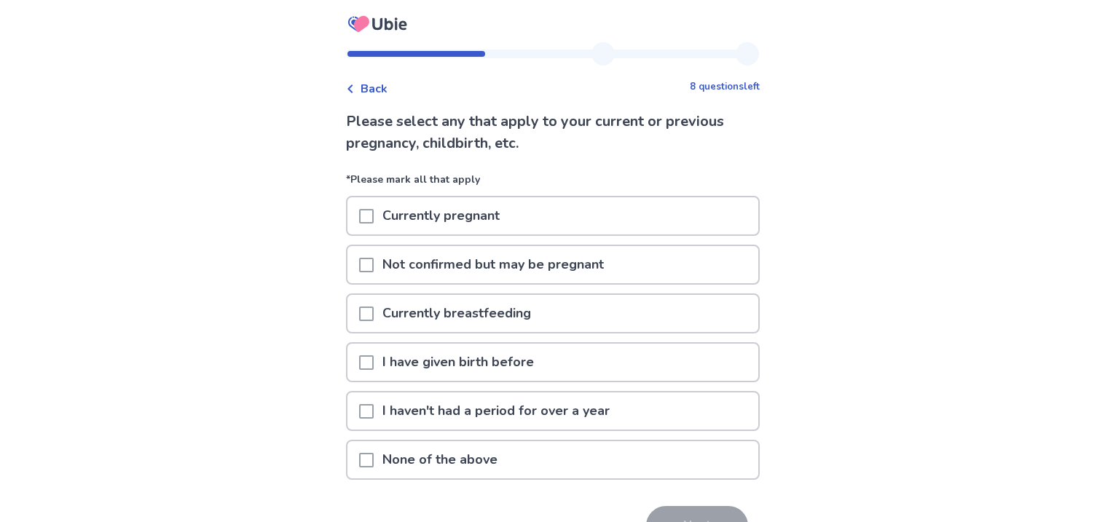
click at [382, 304] on p "Currently breastfeeding" at bounding box center [457, 313] width 166 height 37
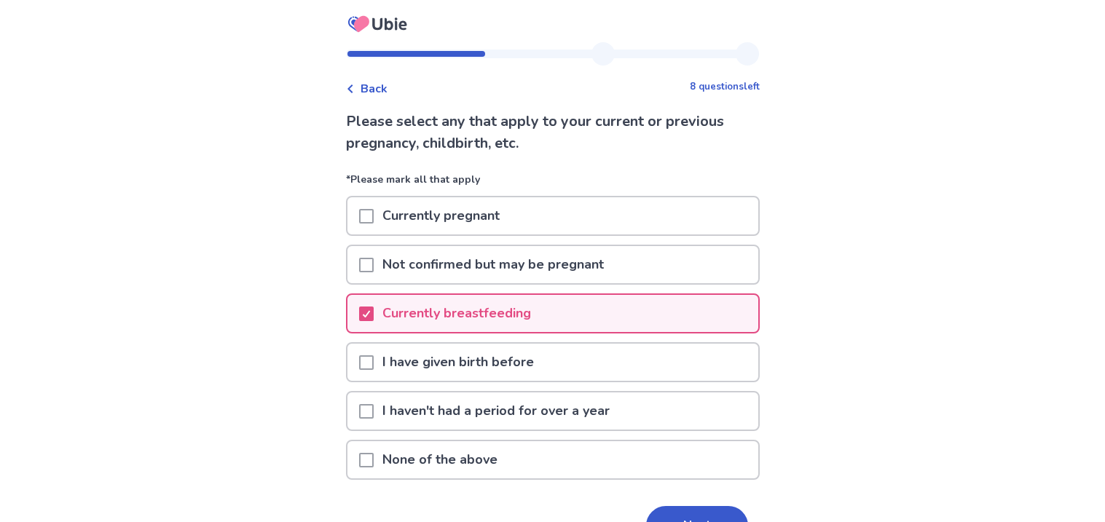
click at [412, 365] on p "I have given birth before" at bounding box center [458, 362] width 169 height 37
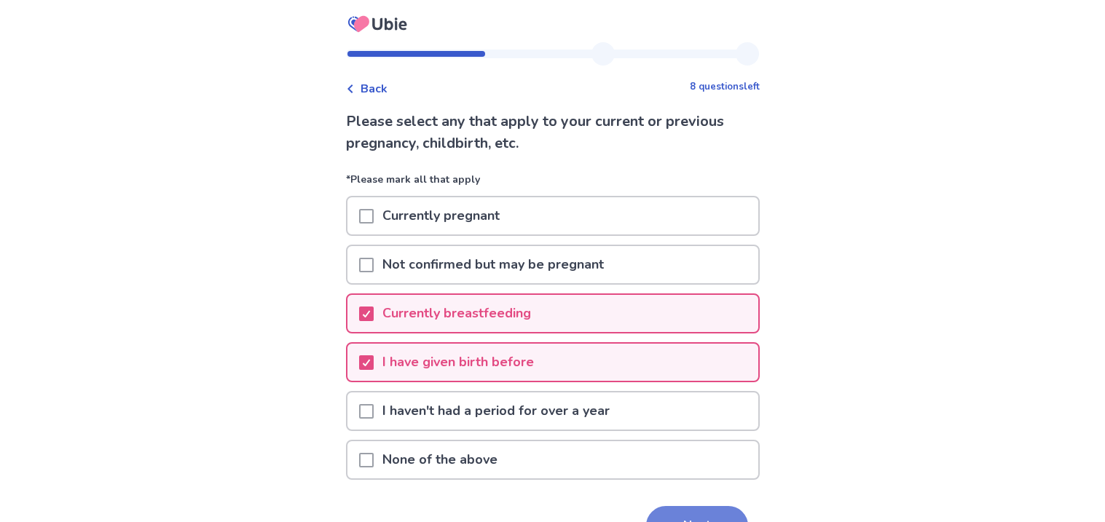
click at [664, 519] on button "Next" at bounding box center [697, 525] width 102 height 39
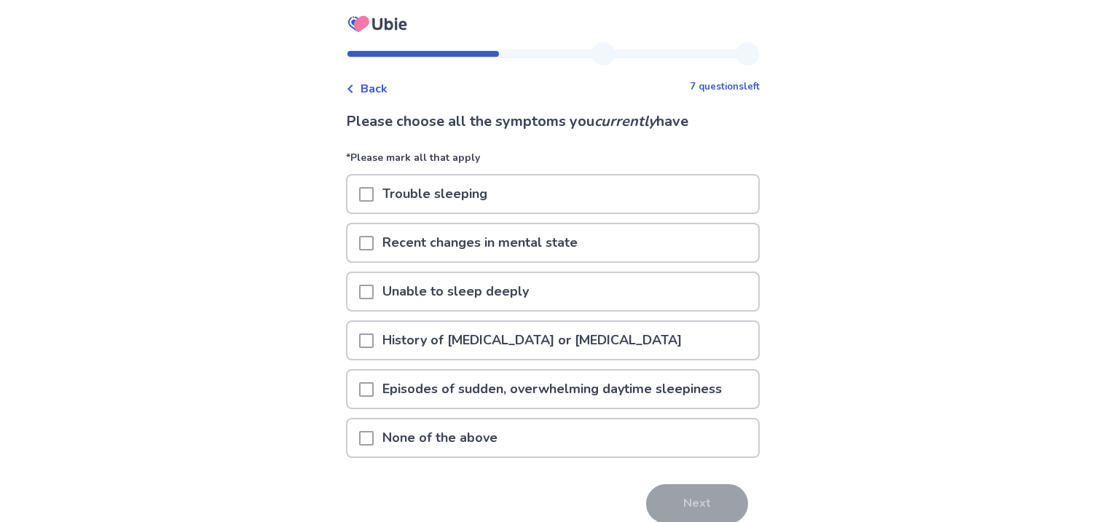
click at [425, 395] on p "Episodes of sudden, overwhelming daytime sleepiness" at bounding box center [552, 389] width 357 height 37
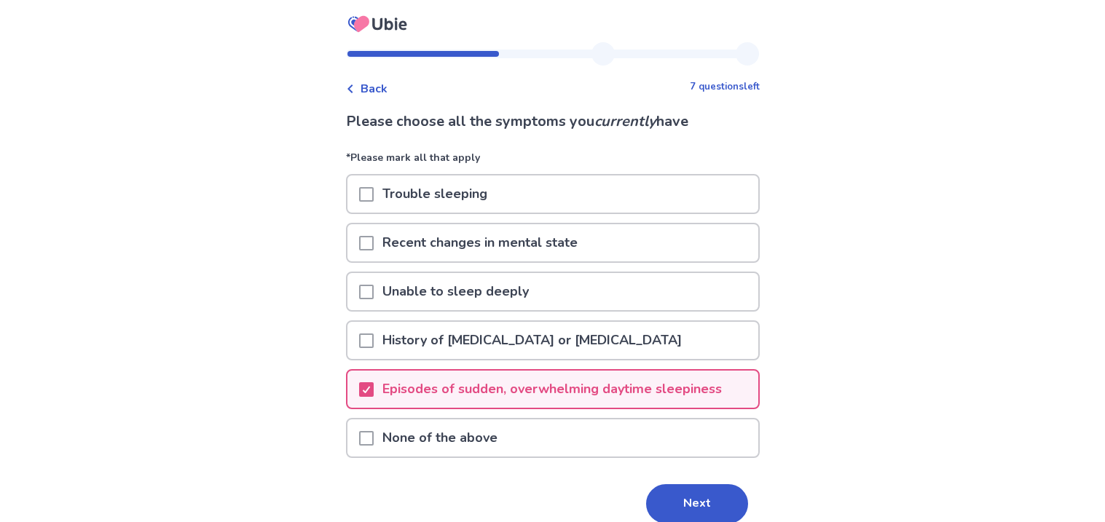
click at [374, 325] on div at bounding box center [366, 340] width 15 height 37
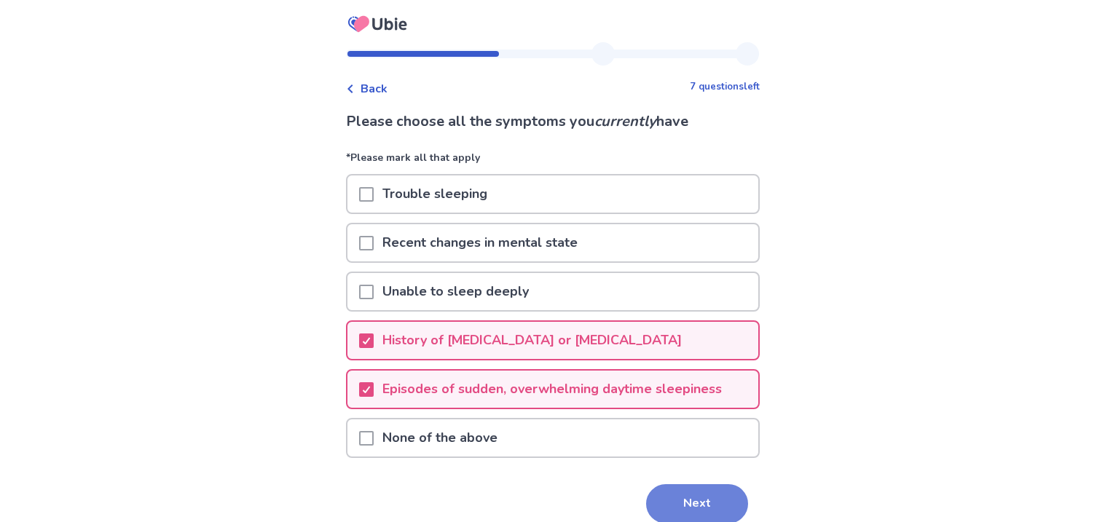
click at [696, 484] on button "Next" at bounding box center [697, 503] width 102 height 39
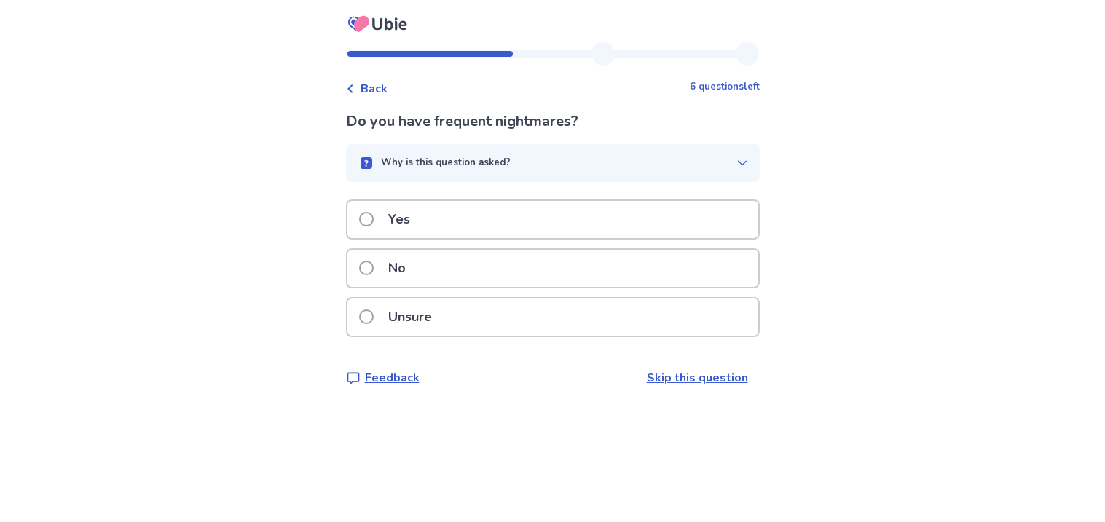
click at [564, 227] on div "Yes" at bounding box center [552, 219] width 411 height 37
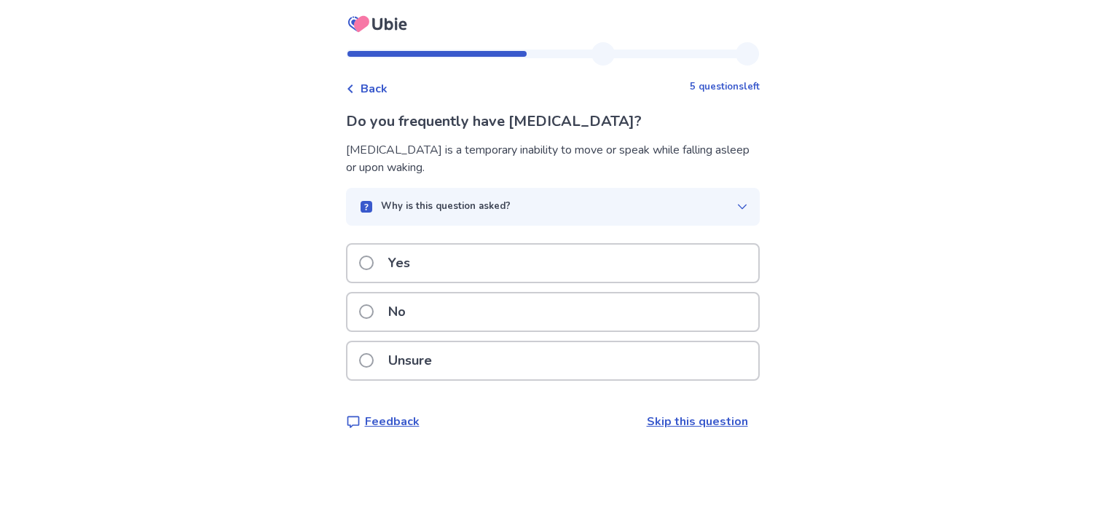
click at [545, 307] on div "No" at bounding box center [552, 312] width 411 height 37
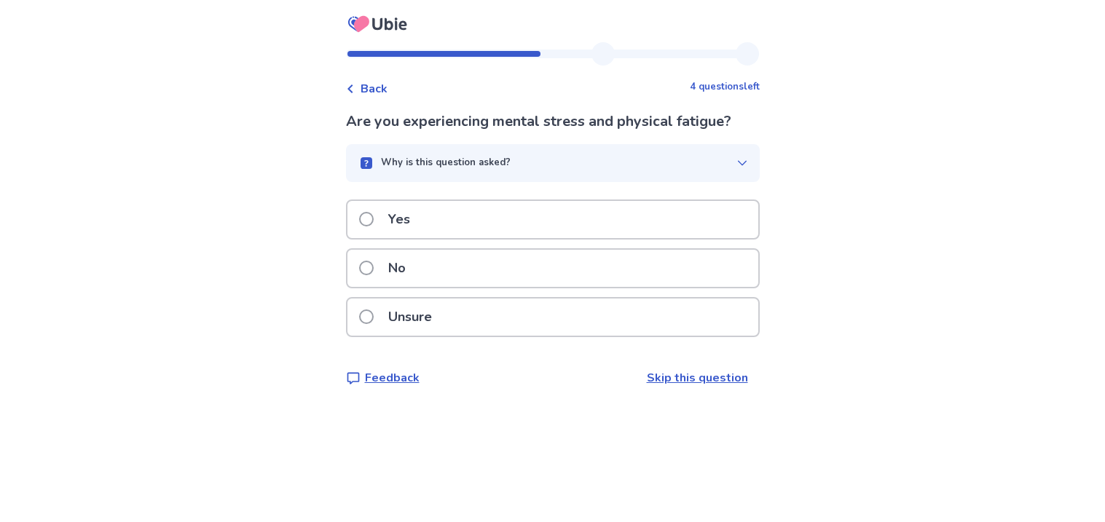
click at [483, 227] on div "Yes" at bounding box center [552, 219] width 411 height 37
click at [474, 327] on div "Unsure" at bounding box center [552, 317] width 411 height 37
click at [389, 209] on p "Yes" at bounding box center [398, 219] width 39 height 37
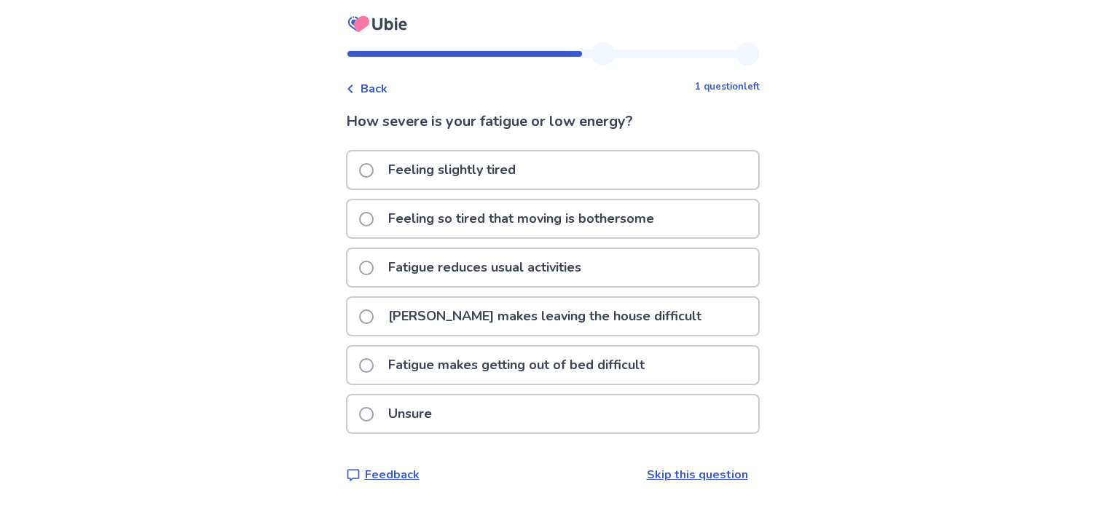
click at [382, 338] on div "Fatigue makes leaving the house difficult" at bounding box center [553, 320] width 414 height 49
click at [382, 352] on label "Fatigue makes getting out of bed difficult" at bounding box center [506, 365] width 294 height 37
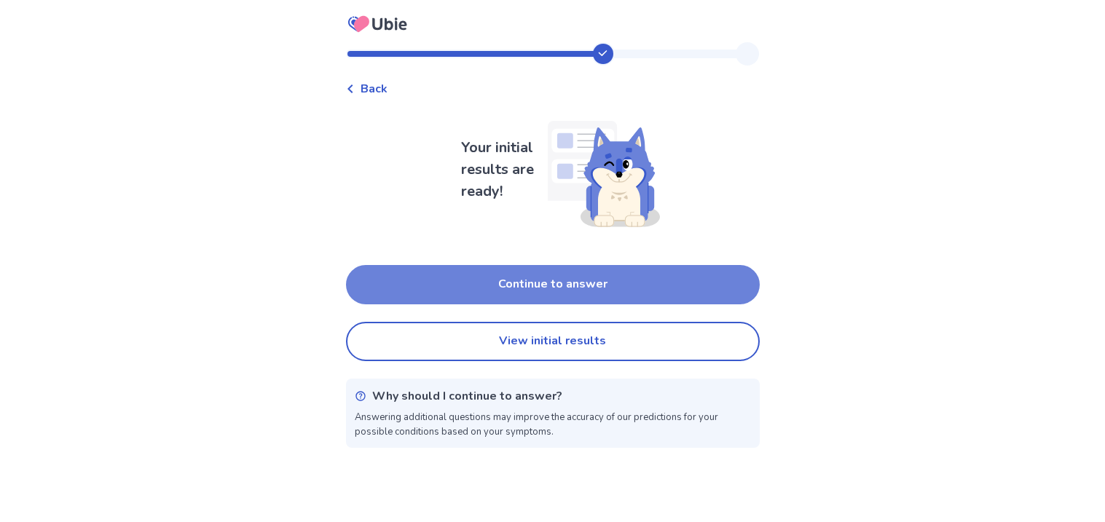
click at [464, 296] on button "Continue to answer" at bounding box center [553, 284] width 414 height 39
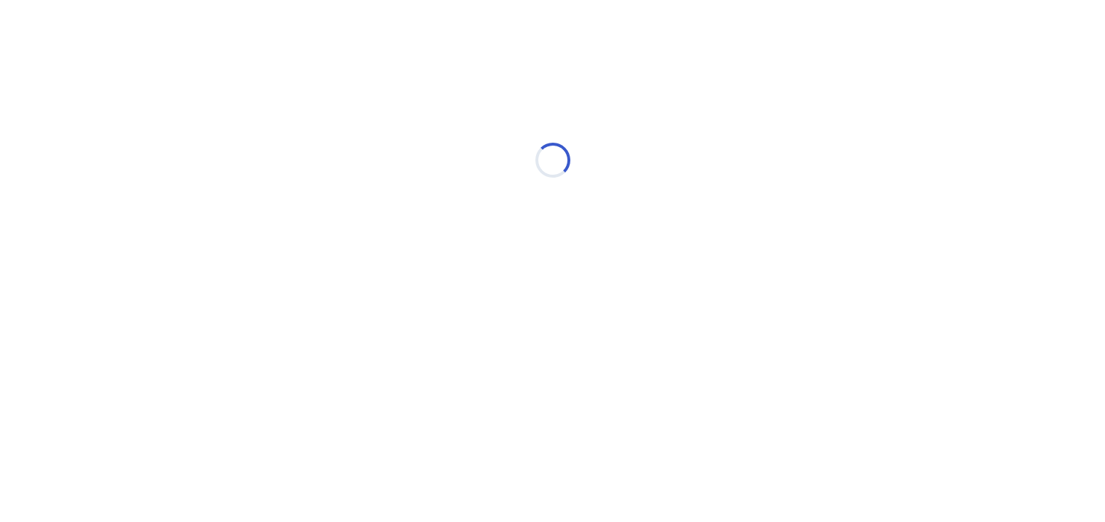
select select "*"
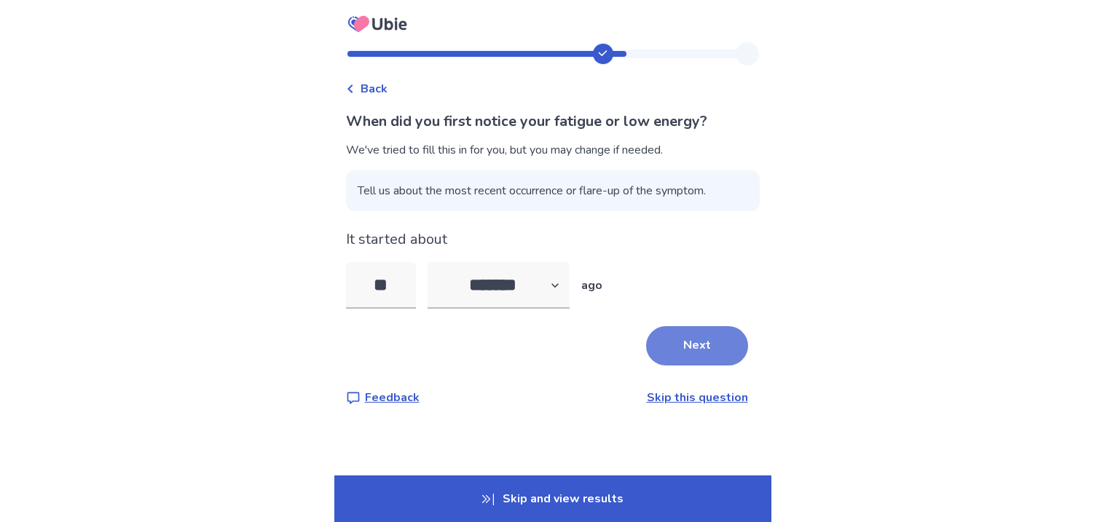
click at [646, 353] on button "Next" at bounding box center [697, 345] width 102 height 39
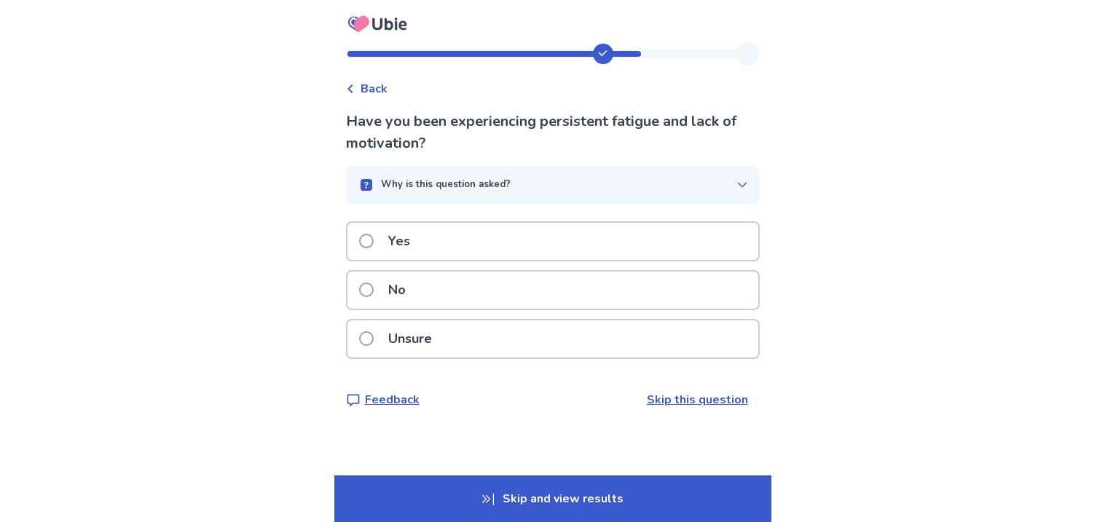
click at [606, 257] on div "Yes" at bounding box center [552, 241] width 411 height 37
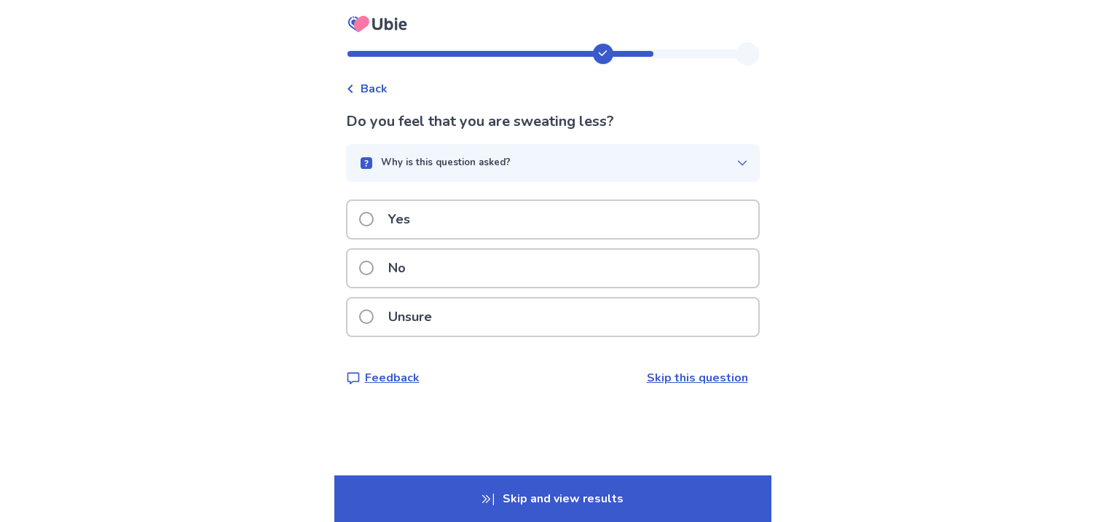
click at [606, 257] on div "No" at bounding box center [552, 268] width 411 height 37
click at [545, 211] on div "Yes" at bounding box center [552, 219] width 411 height 37
click at [503, 318] on div "Unsure" at bounding box center [552, 317] width 411 height 37
click at [521, 329] on div "Unsure" at bounding box center [552, 317] width 411 height 37
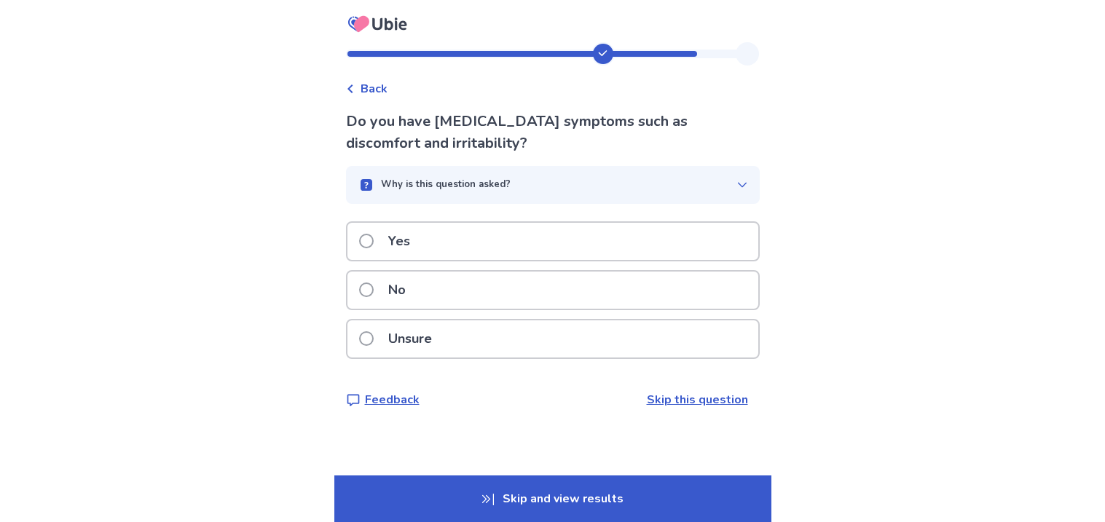
click at [514, 258] on div "Yes" at bounding box center [552, 241] width 411 height 37
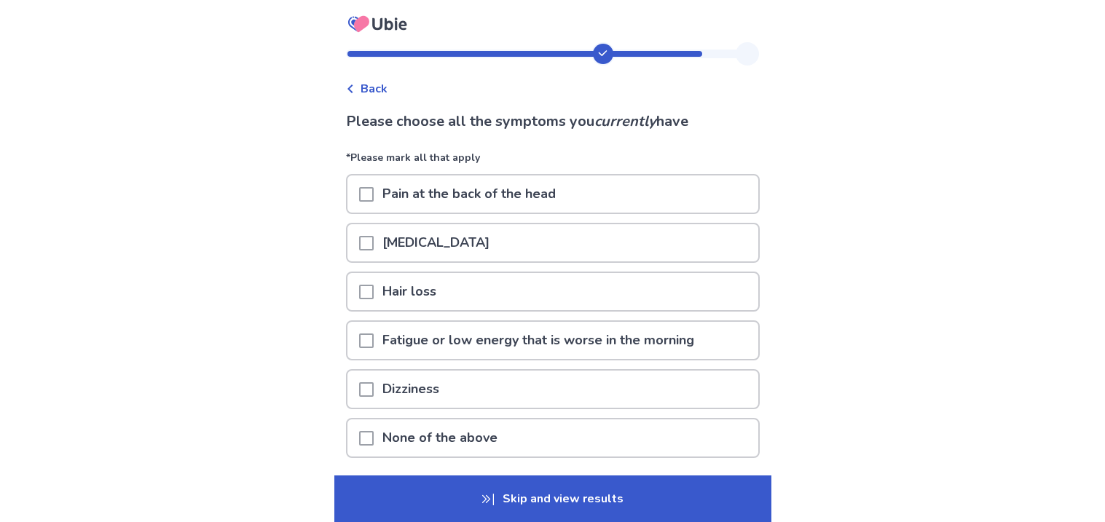
click at [367, 382] on span at bounding box center [366, 389] width 15 height 15
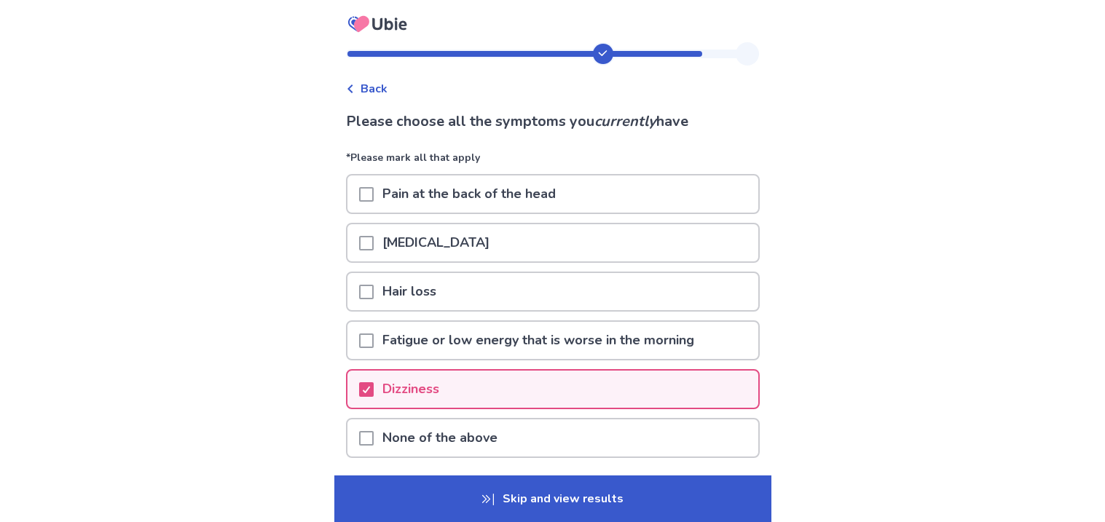
click at [368, 326] on div at bounding box center [366, 340] width 15 height 37
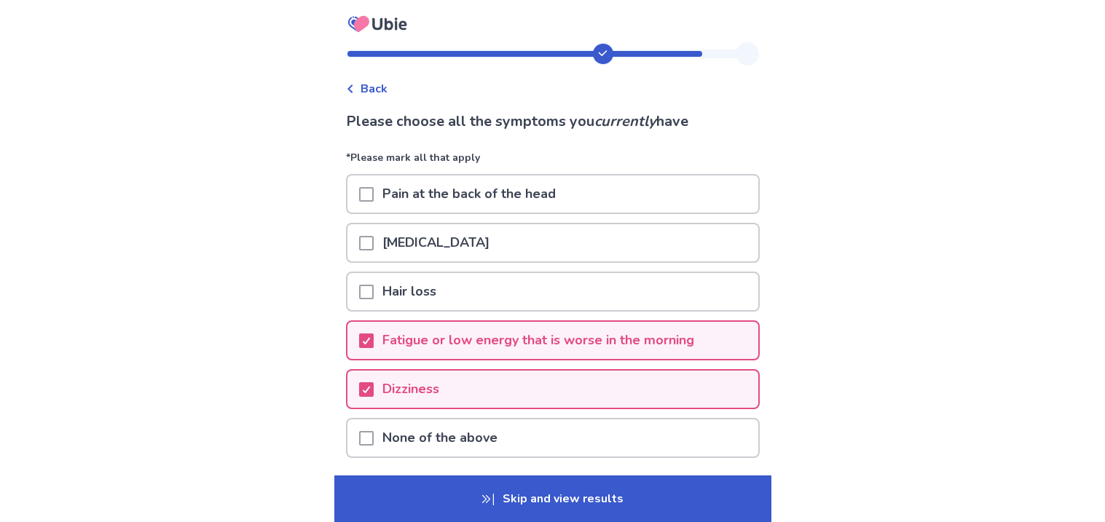
click at [463, 492] on p "Skip and view results" at bounding box center [552, 499] width 437 height 47
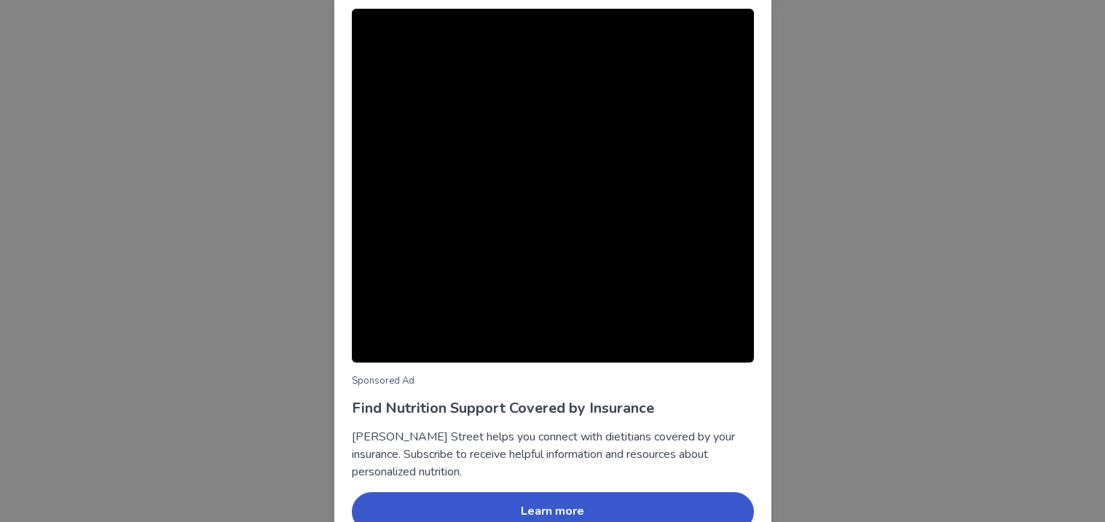
scroll to position [83, 0]
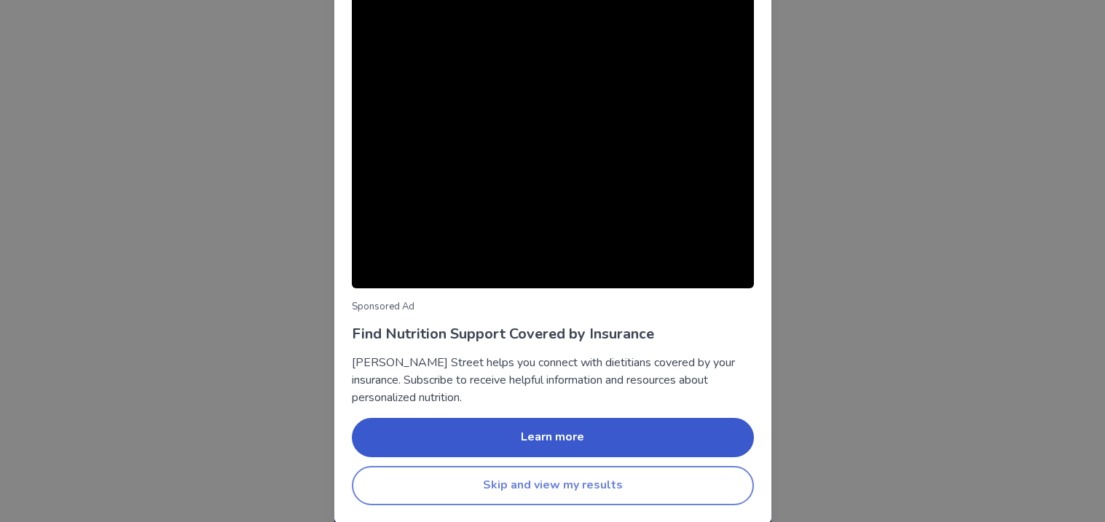
click at [608, 491] on button "Skip and view my results" at bounding box center [553, 485] width 402 height 39
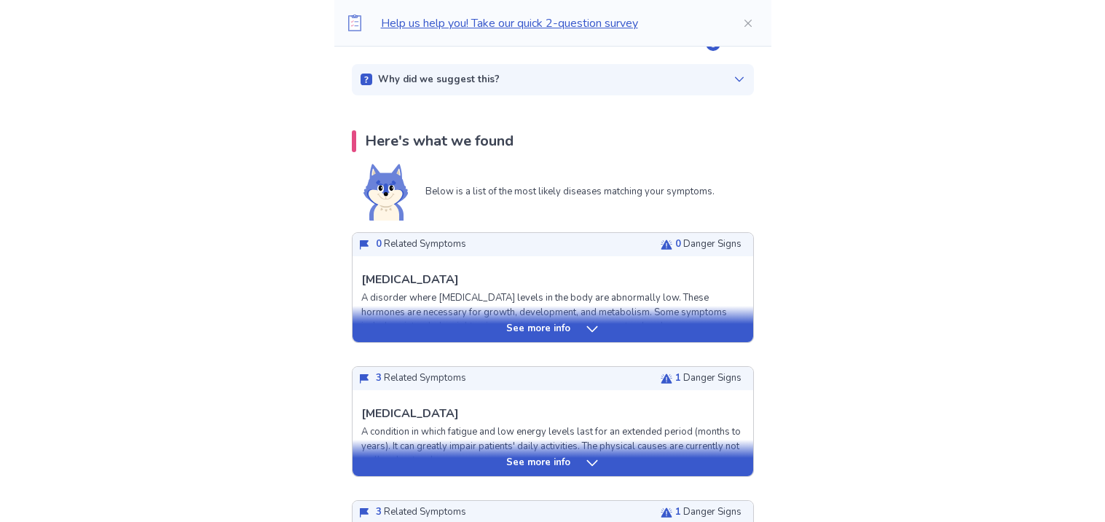
scroll to position [230, 0]
click at [585, 325] on icon at bounding box center [592, 328] width 15 height 15
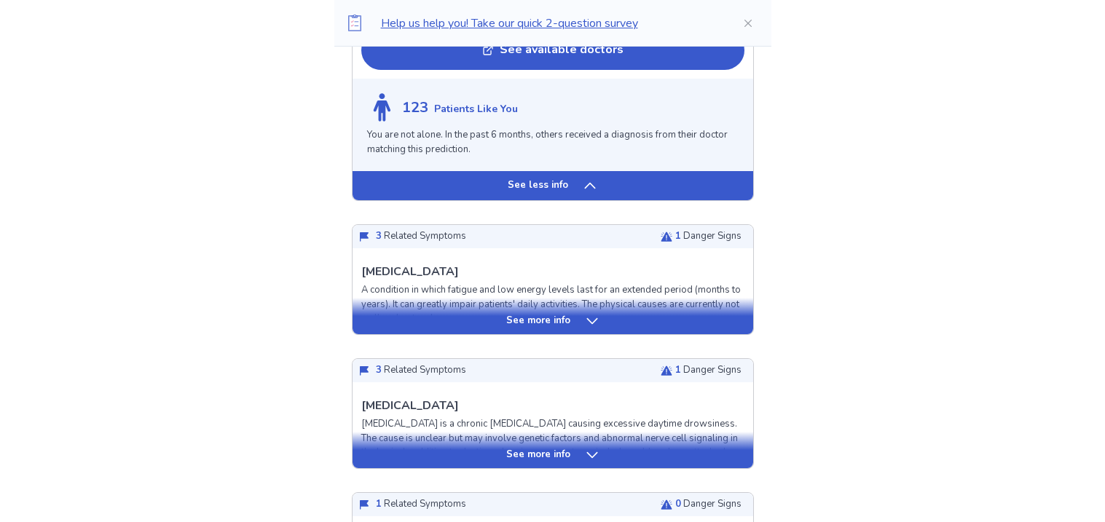
scroll to position [1502, 0]
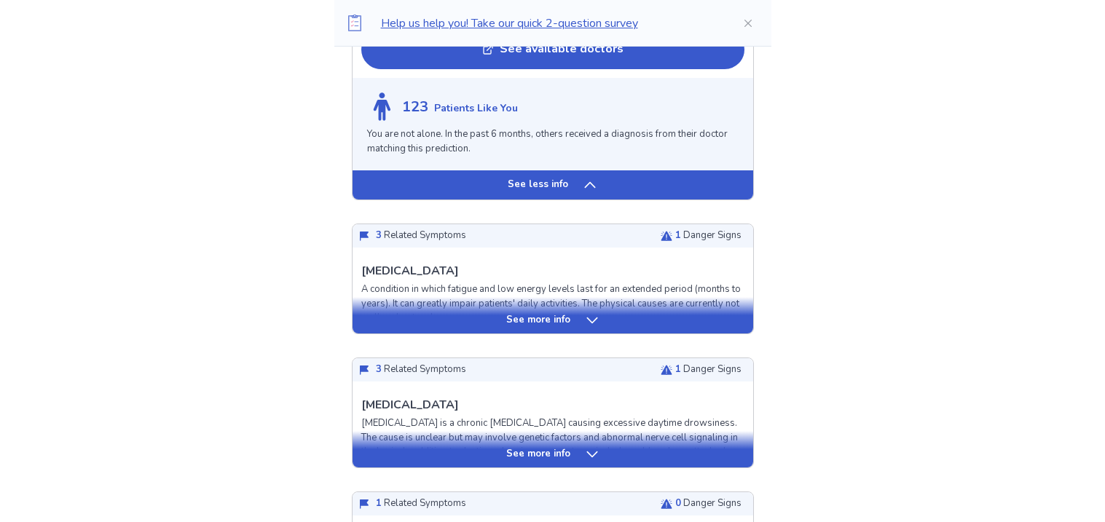
click at [590, 313] on icon at bounding box center [592, 320] width 15 height 15
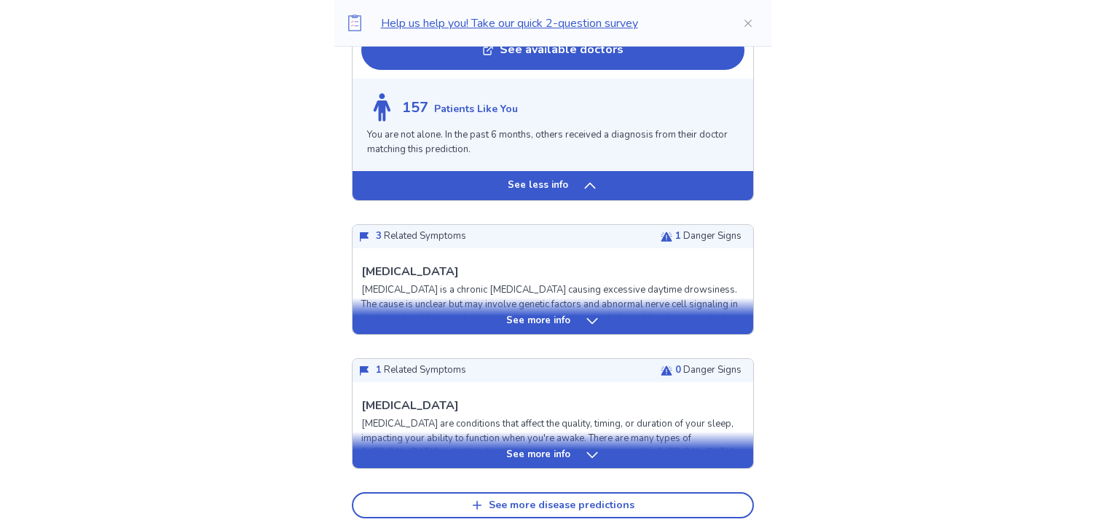
scroll to position [2680, 0]
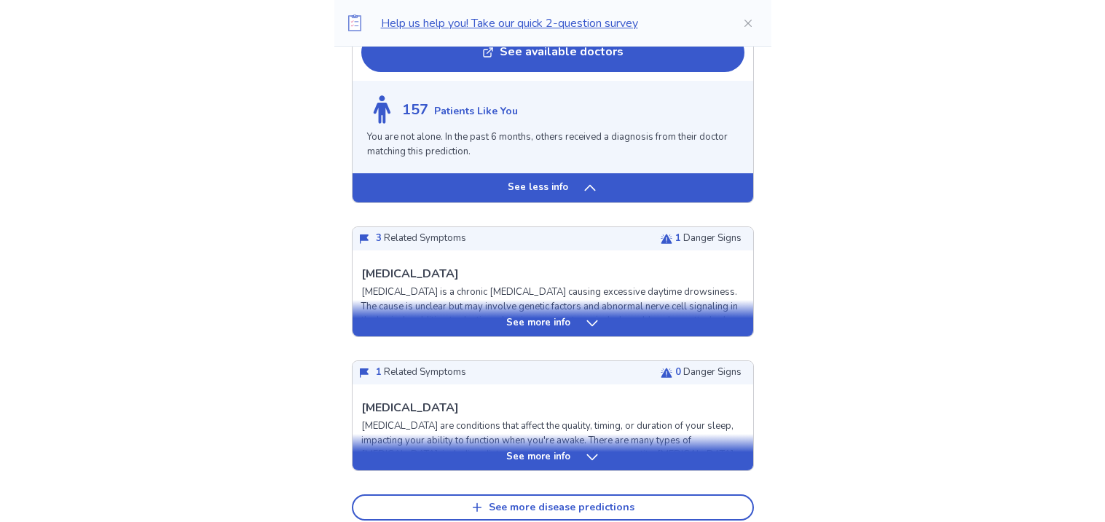
click at [585, 316] on icon at bounding box center [592, 323] width 15 height 15
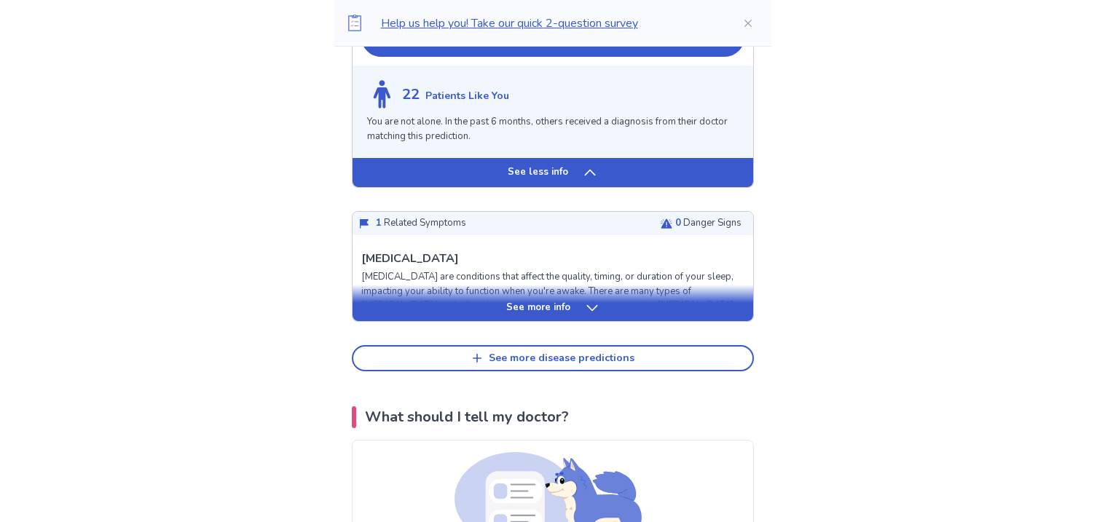
scroll to position [3884, 0]
click at [593, 302] on icon at bounding box center [592, 309] width 15 height 15
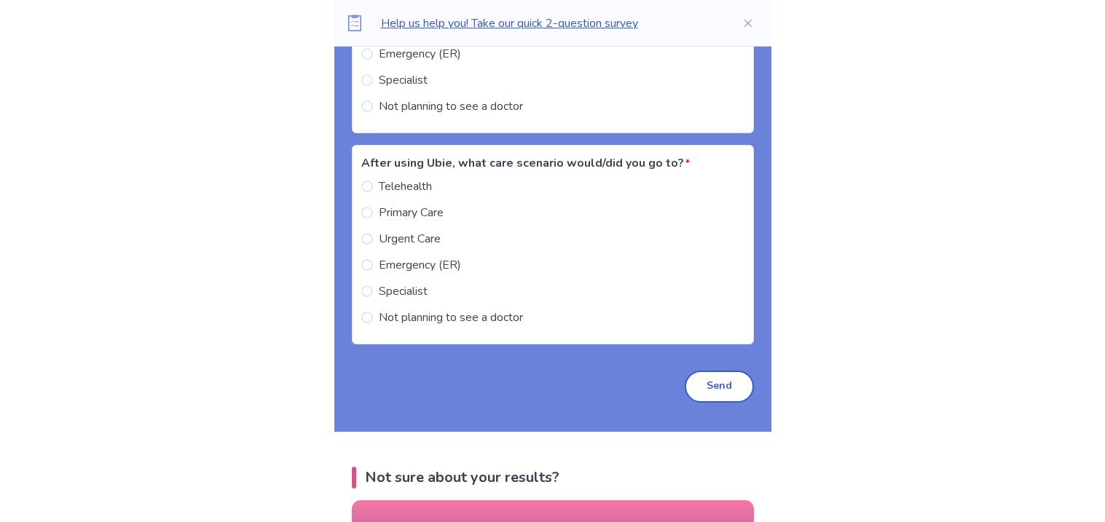
scroll to position [6347, 0]
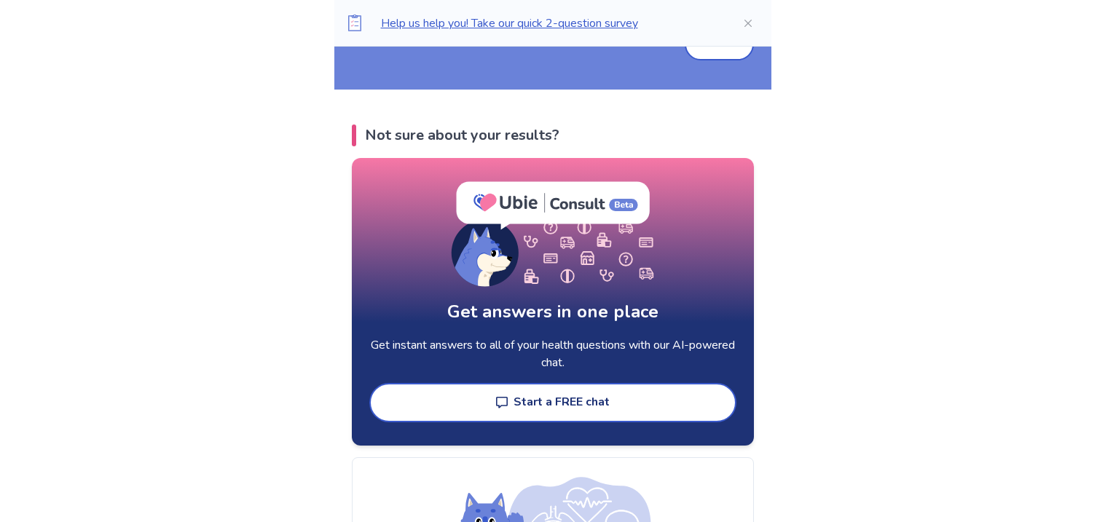
scroll to position [6684, 0]
